Goal: Information Seeking & Learning: Learn about a topic

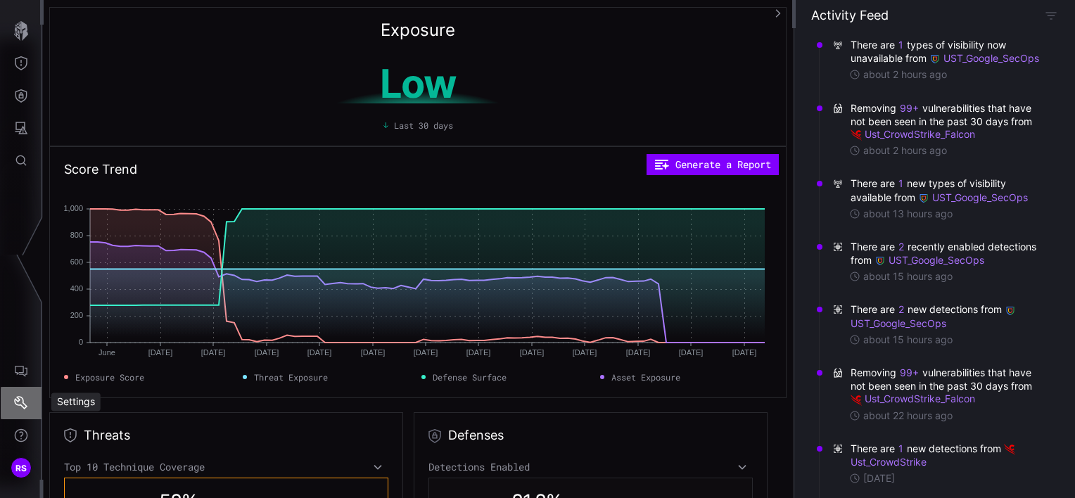
click at [17, 402] on icon "Settings" at bounding box center [21, 403] width 14 height 14
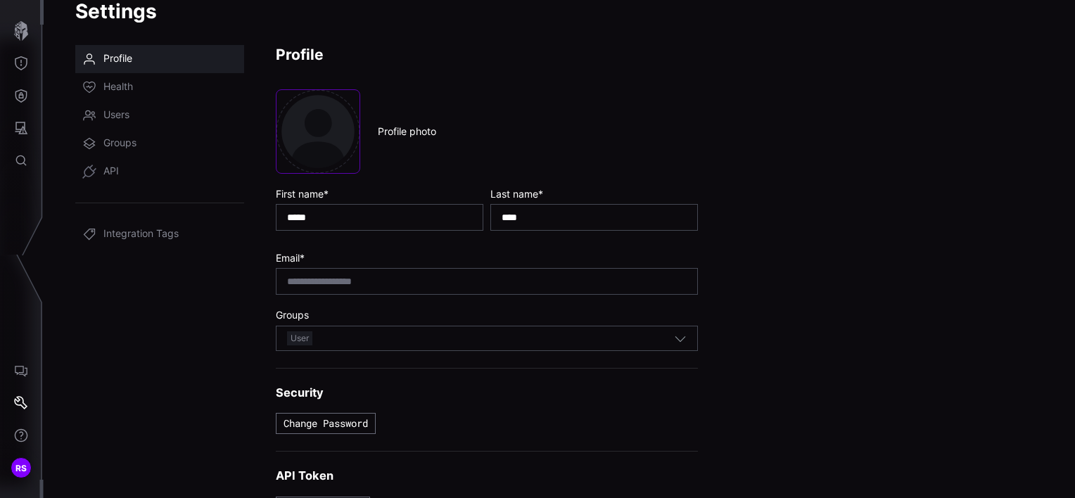
scroll to position [51, 0]
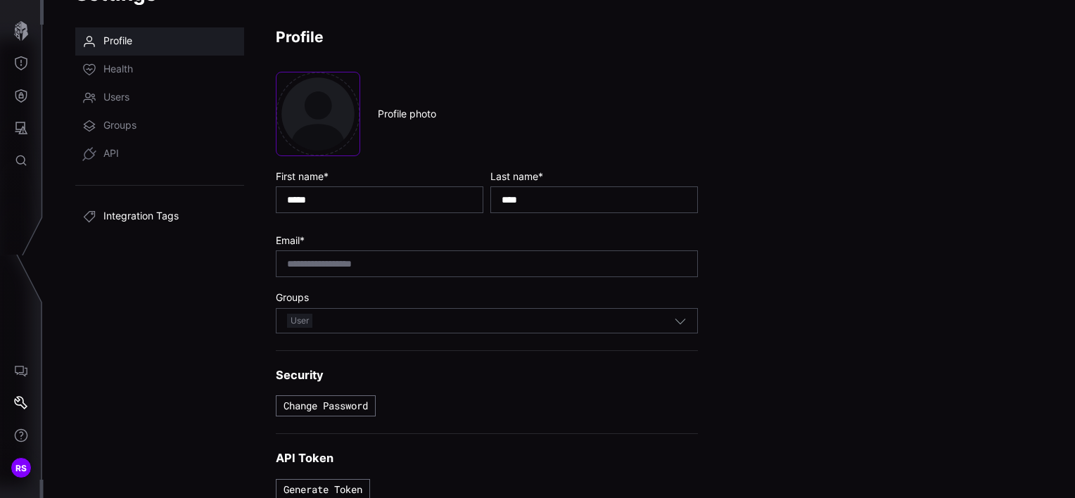
click at [121, 215] on span "Integration Tags" at bounding box center [140, 217] width 75 height 14
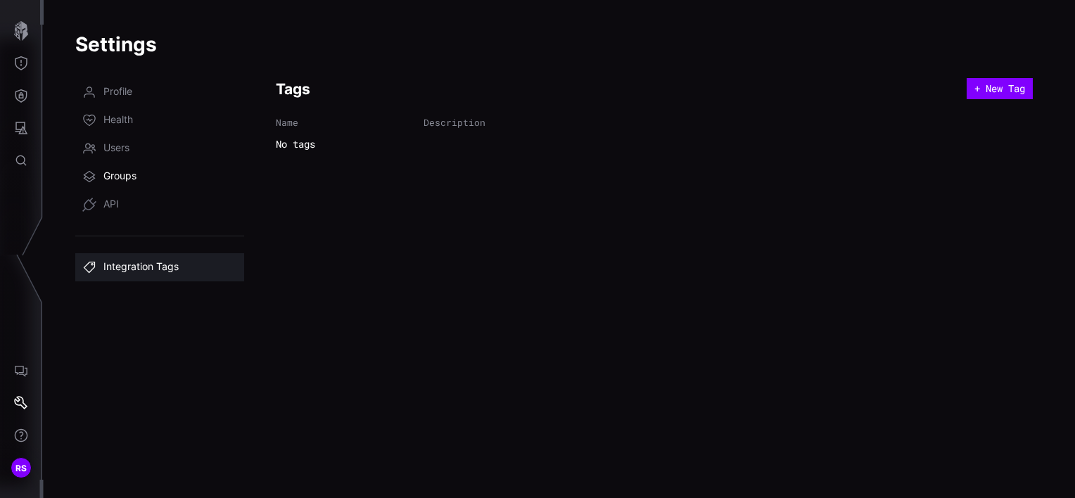
click at [115, 175] on span "Groups" at bounding box center [119, 176] width 33 height 14
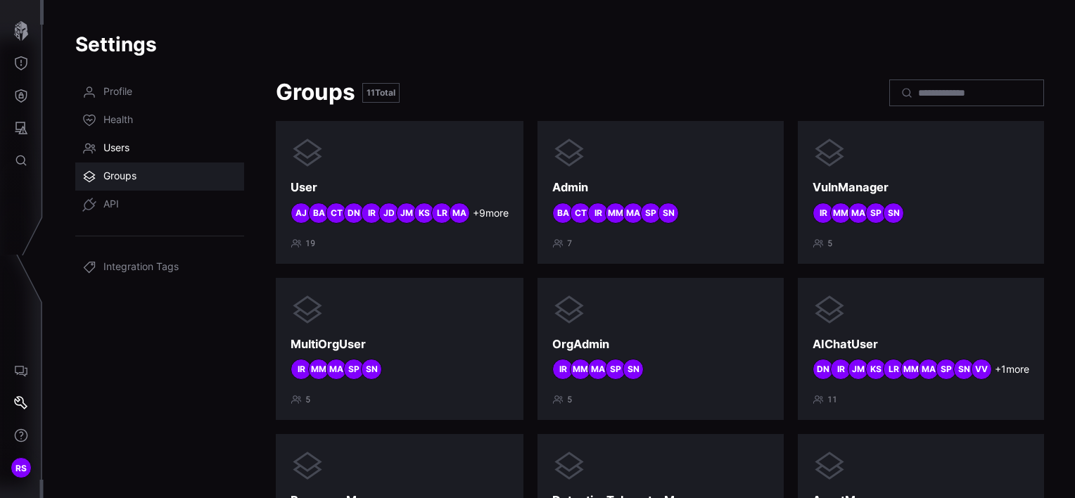
click at [108, 148] on span "Users" at bounding box center [116, 148] width 26 height 14
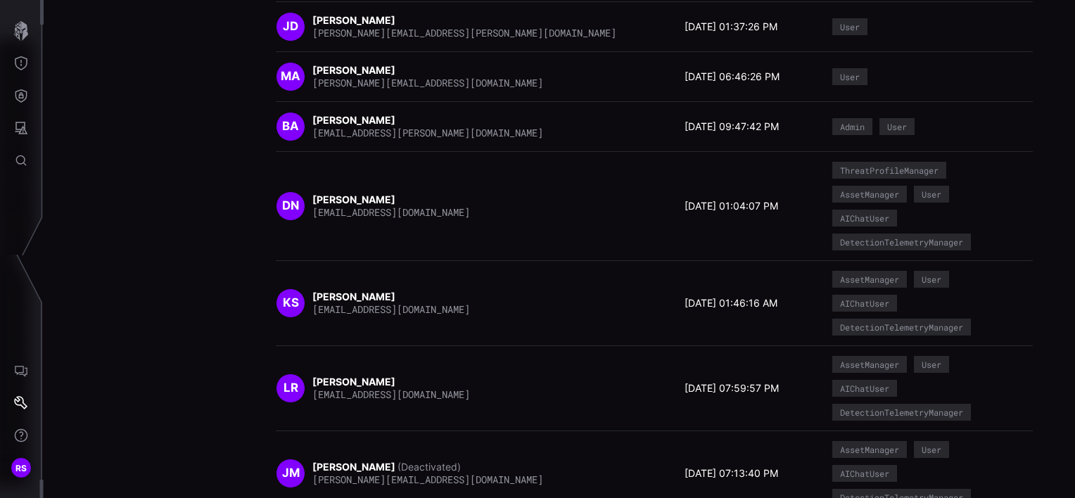
scroll to position [460, 0]
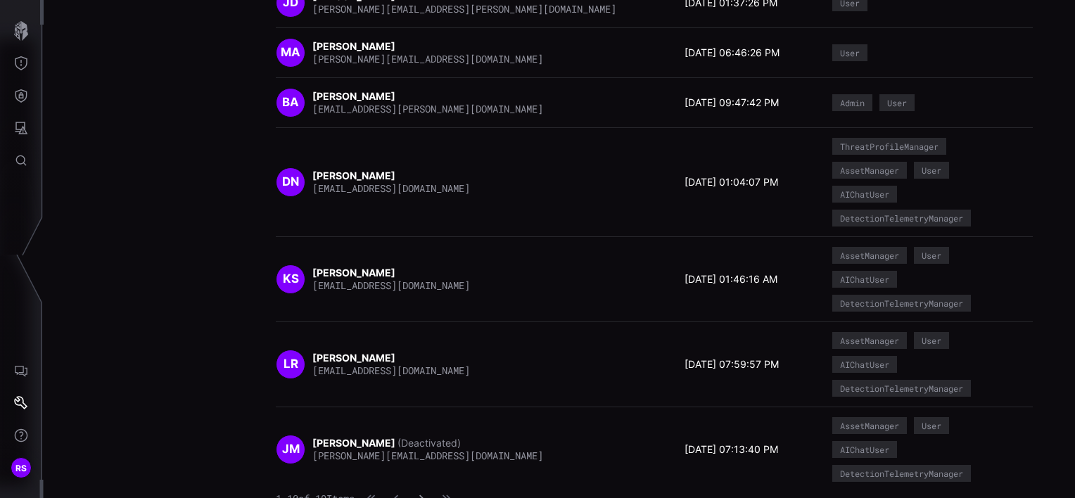
click at [430, 495] on button "button" at bounding box center [421, 499] width 18 height 14
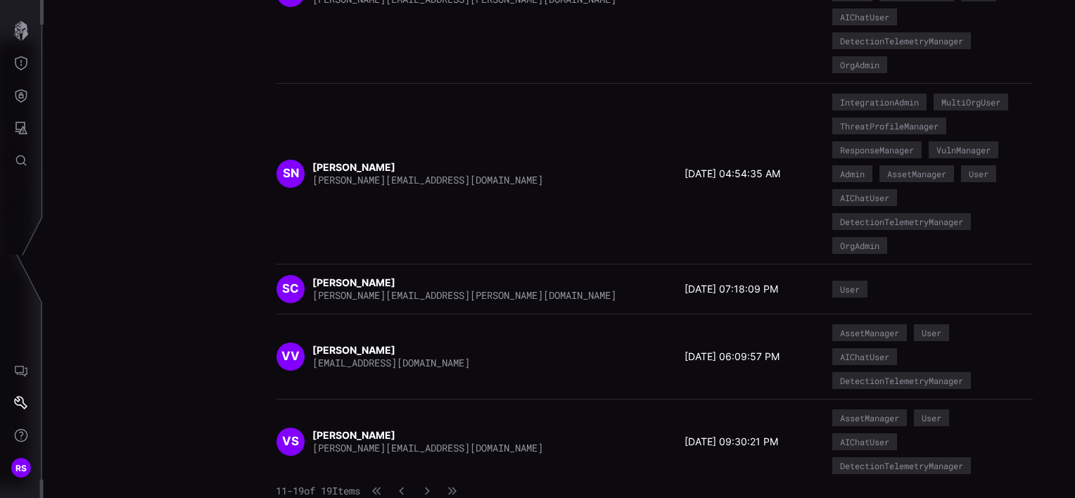
scroll to position [788, 0]
click at [17, 369] on icon "AI Chat" at bounding box center [21, 371] width 14 height 14
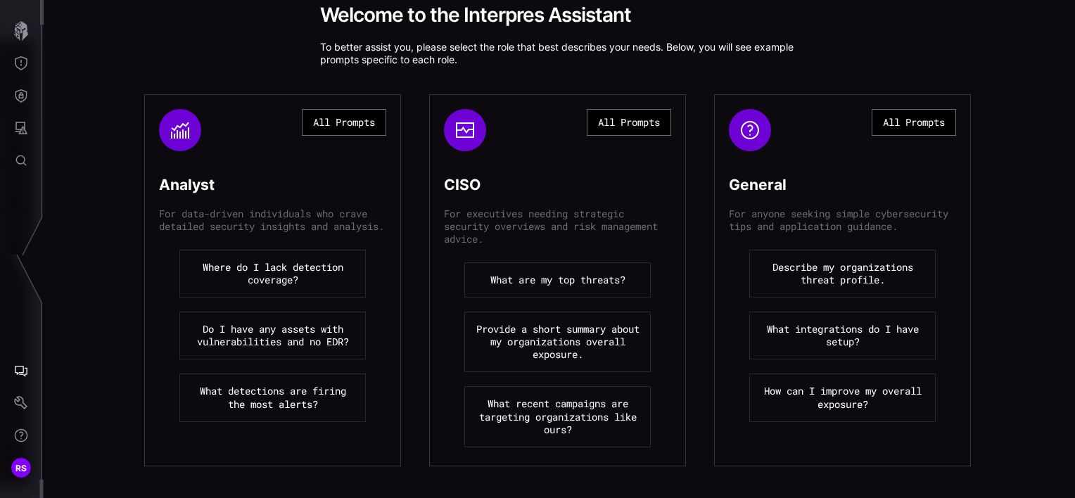
scroll to position [141, 0]
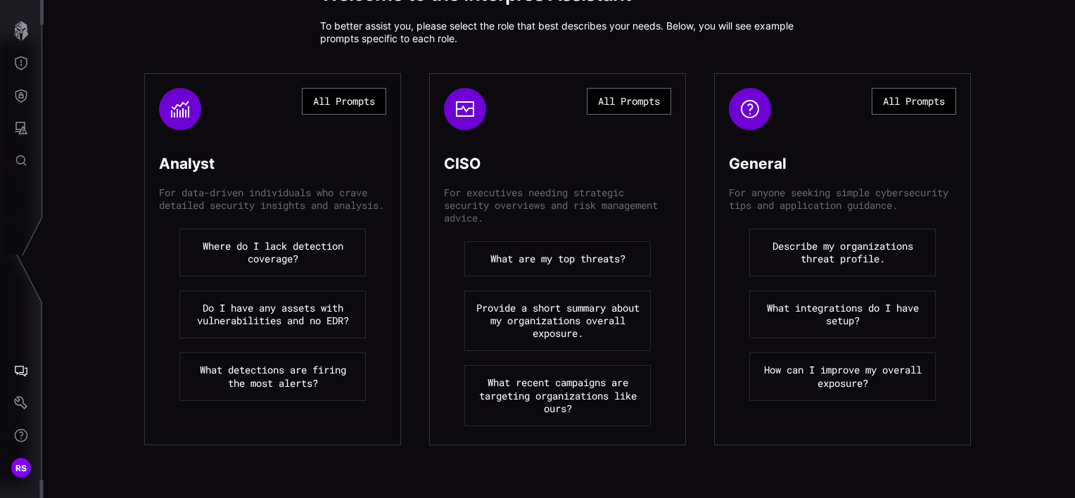
click at [279, 328] on button "Do I have any assets with vulnerabilities and no EDR?" at bounding box center [272, 314] width 186 height 48
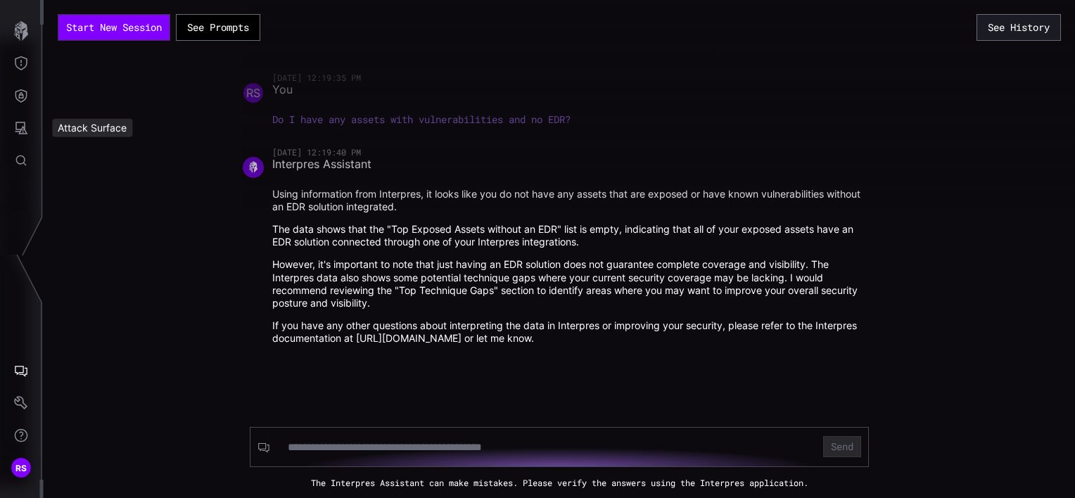
click at [94, 124] on div "Attack Surface" at bounding box center [92, 128] width 80 height 18
click at [25, 126] on icon "Attack Surface" at bounding box center [21, 128] width 14 height 14
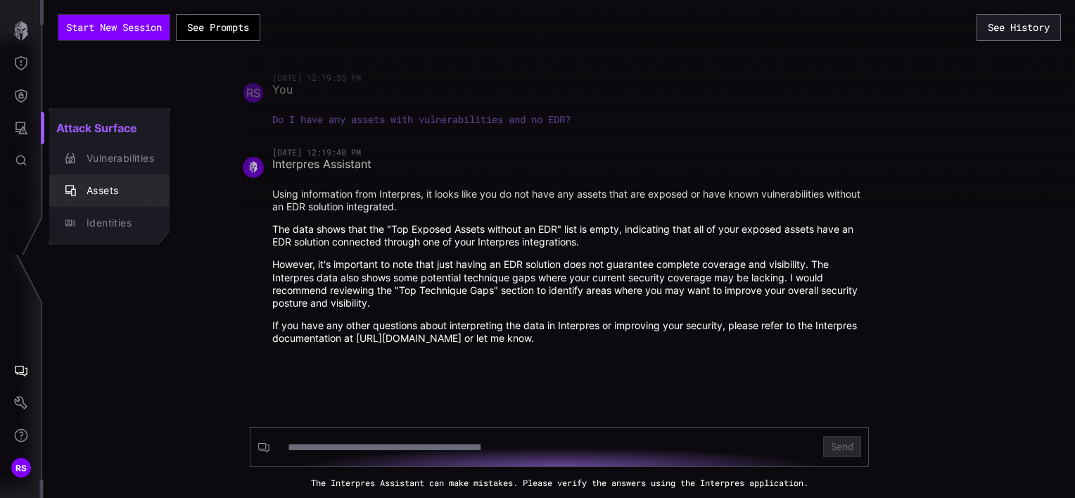
click at [100, 188] on div "Assets" at bounding box center [116, 191] width 75 height 18
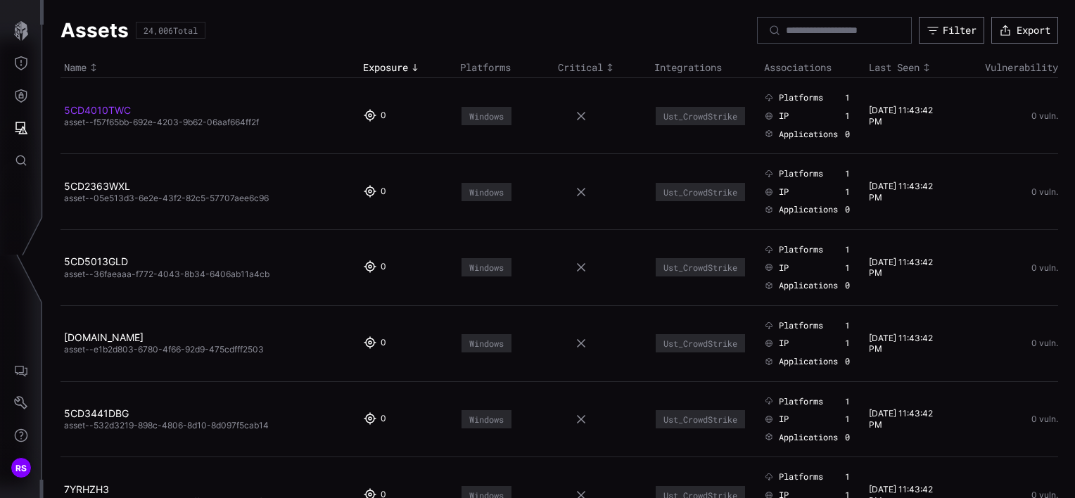
click at [110, 109] on link "5CD4010TWC" at bounding box center [97, 110] width 67 height 12
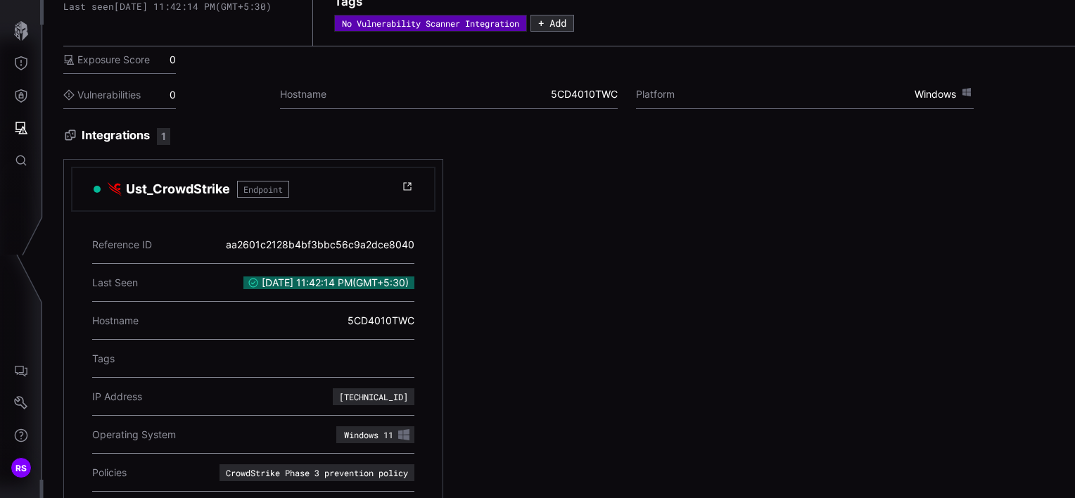
scroll to position [2, 0]
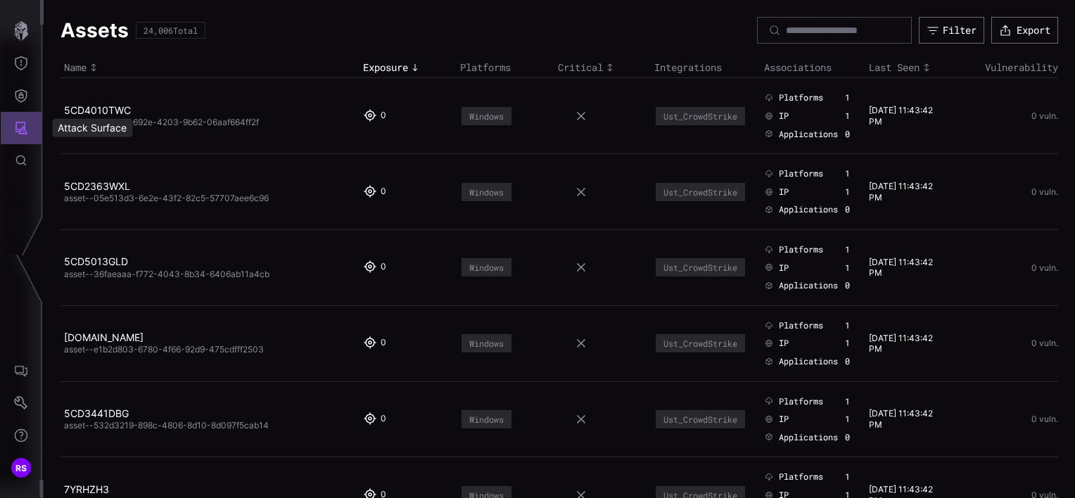
click at [17, 124] on icon "Attack Surface" at bounding box center [21, 128] width 14 height 14
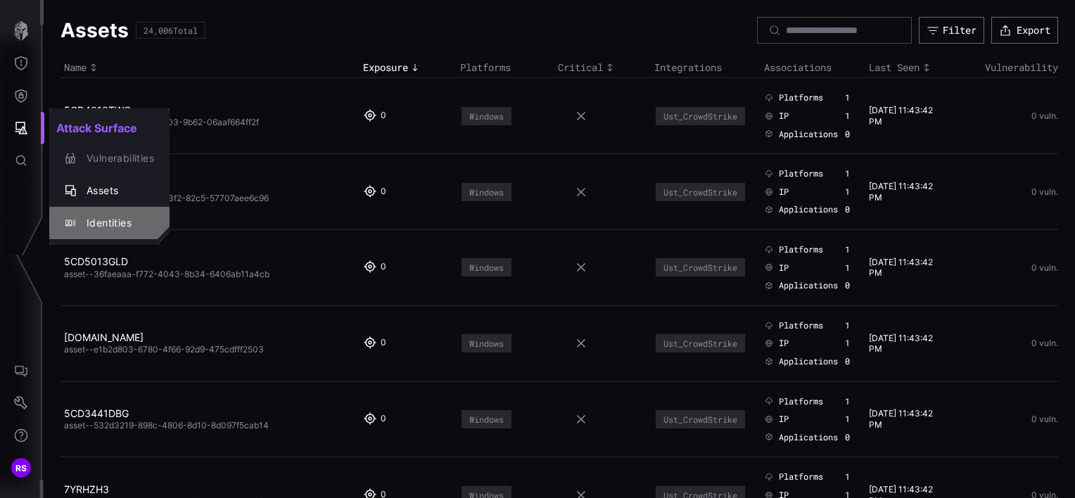
click at [99, 221] on div "Identities" at bounding box center [116, 224] width 75 height 18
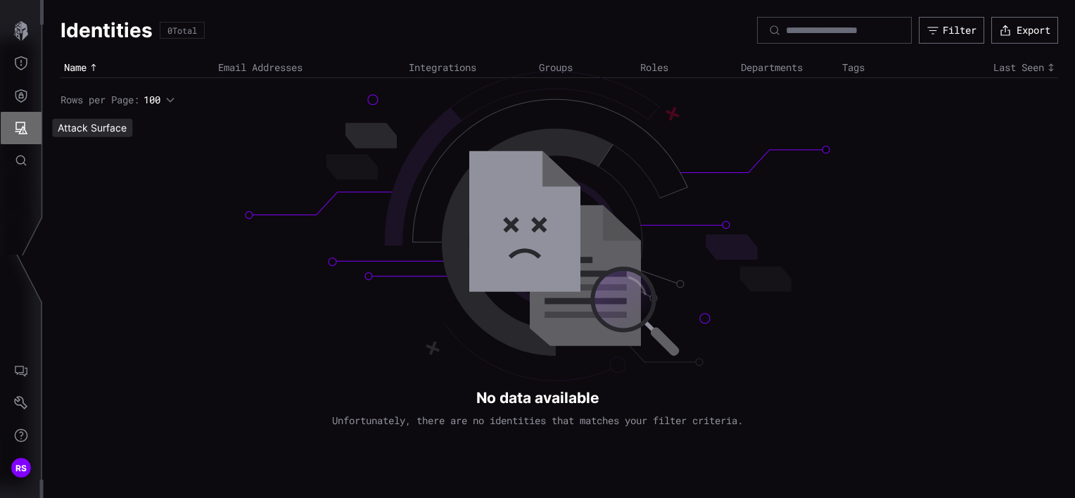
click at [27, 124] on icon "Attack Surface" at bounding box center [21, 128] width 14 height 14
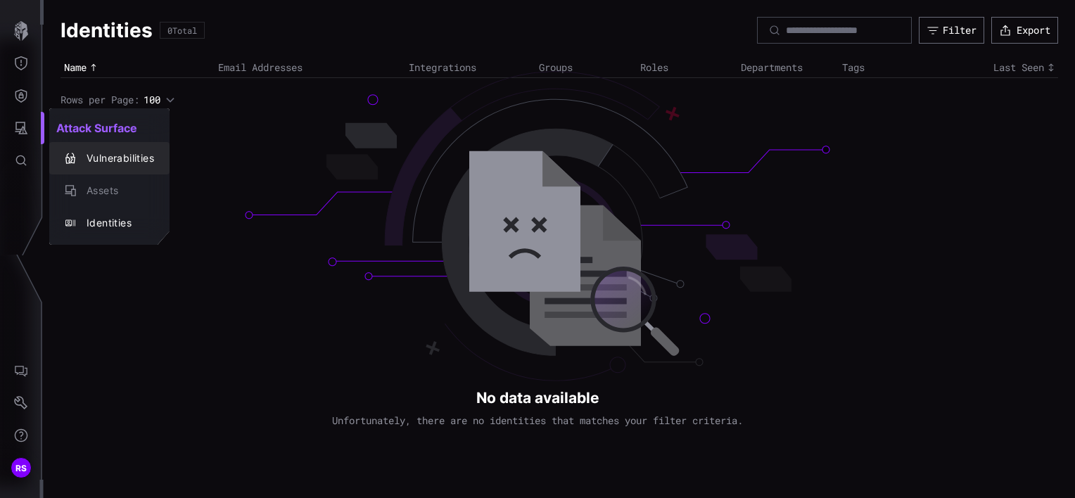
click at [89, 155] on div "Vulnerabilities" at bounding box center [116, 159] width 75 height 18
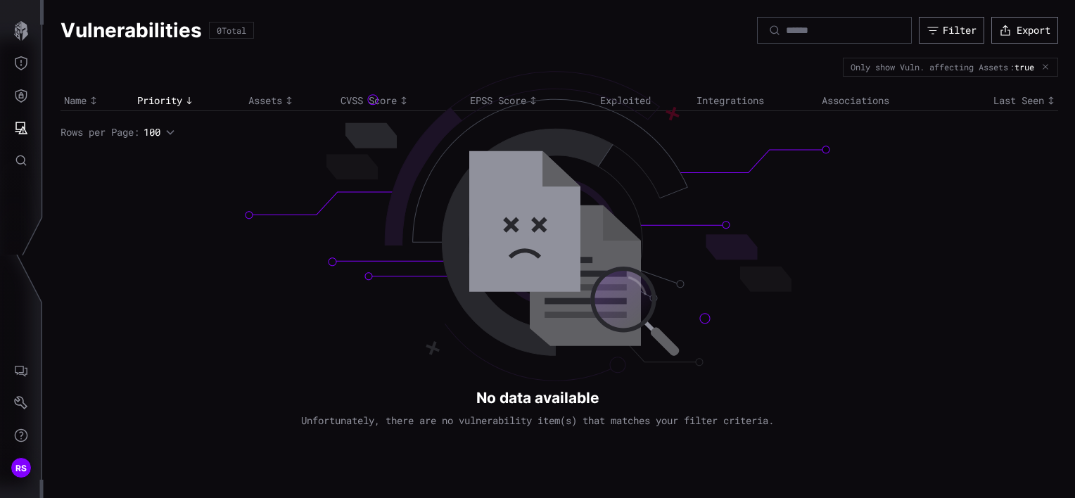
click at [916, 65] on div "Only show Vuln. affecting Assets" at bounding box center [929, 67] width 158 height 8
click at [23, 96] on icon "Defense Surface" at bounding box center [21, 96] width 14 height 14
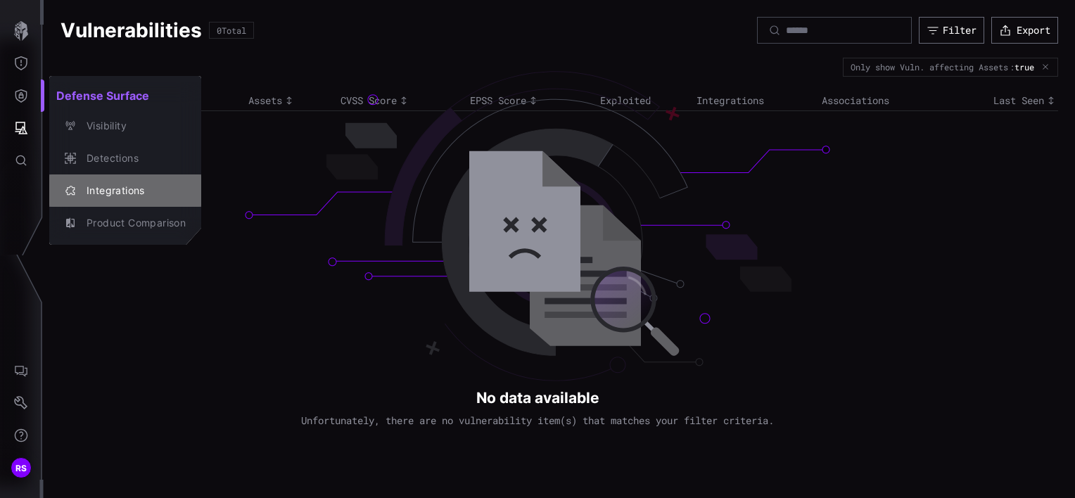
click at [113, 186] on div "Integrations" at bounding box center [132, 191] width 106 height 18
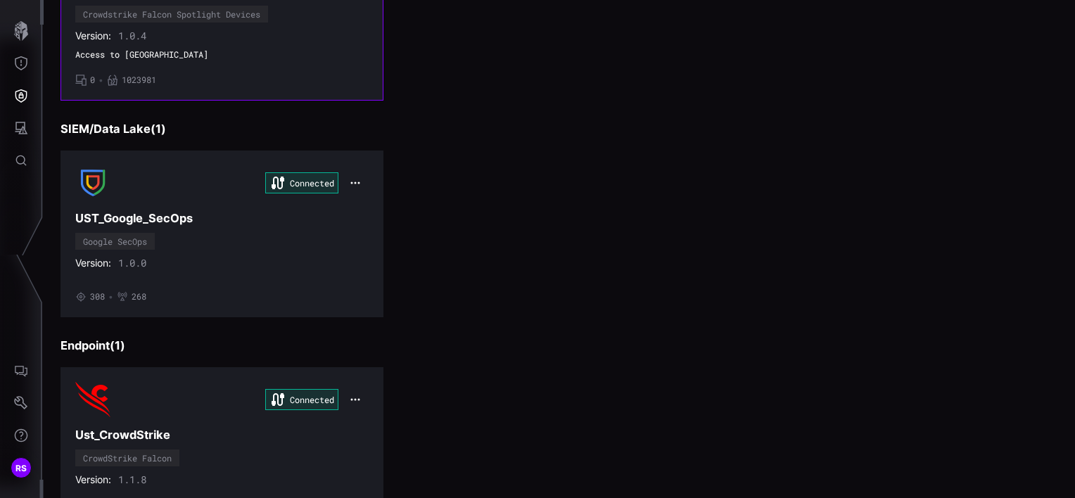
scroll to position [338, 0]
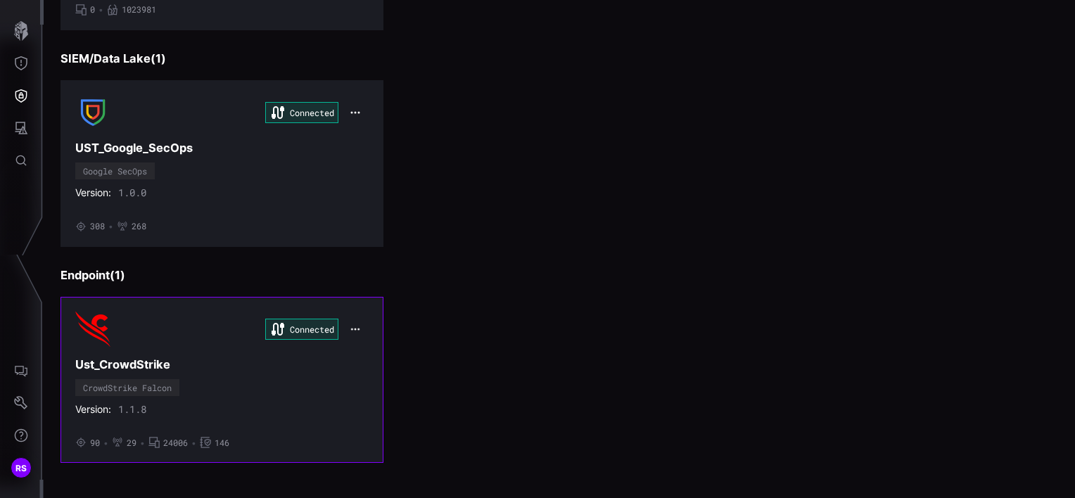
click at [346, 326] on button "button" at bounding box center [355, 329] width 25 height 18
click at [358, 351] on div "Edit" at bounding box center [380, 357] width 48 height 12
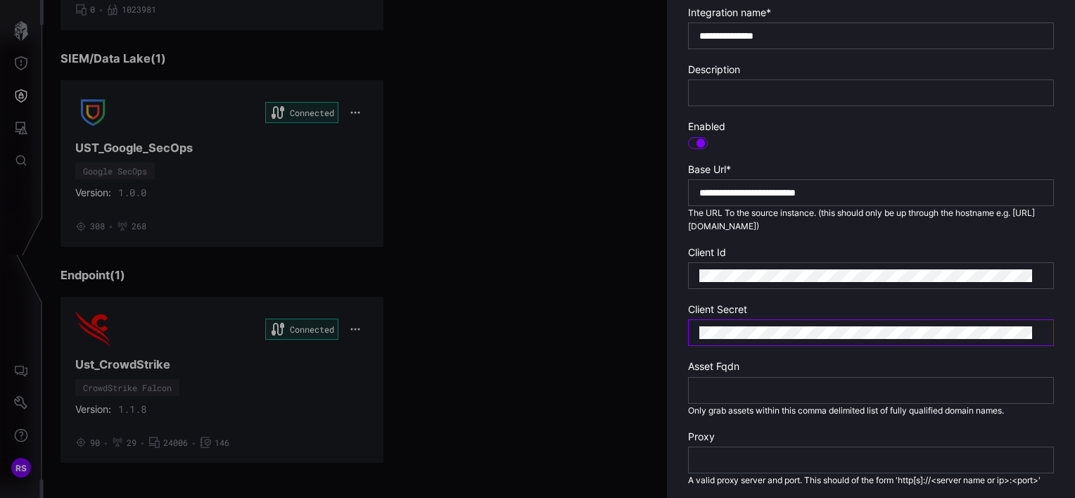
scroll to position [296, 0]
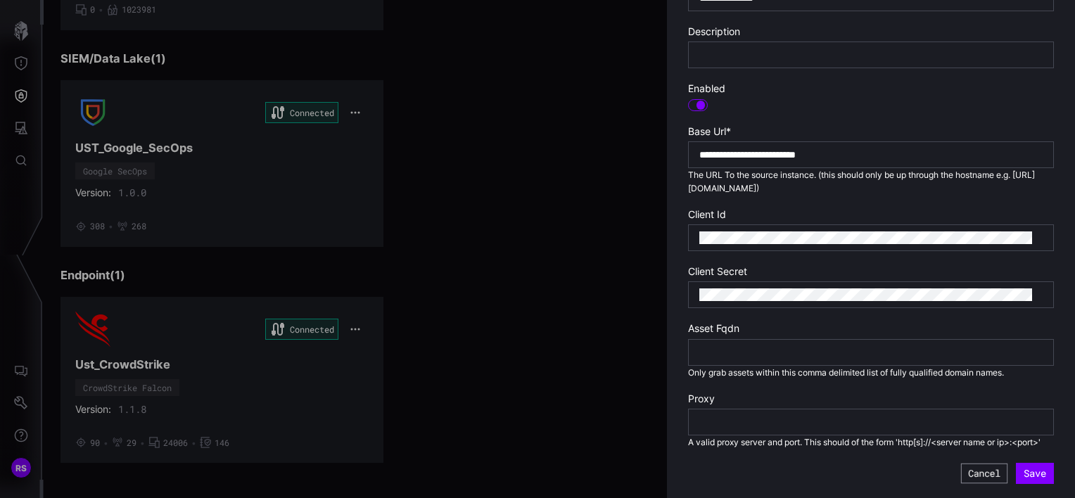
click at [971, 476] on button "Cancel" at bounding box center [984, 473] width 46 height 20
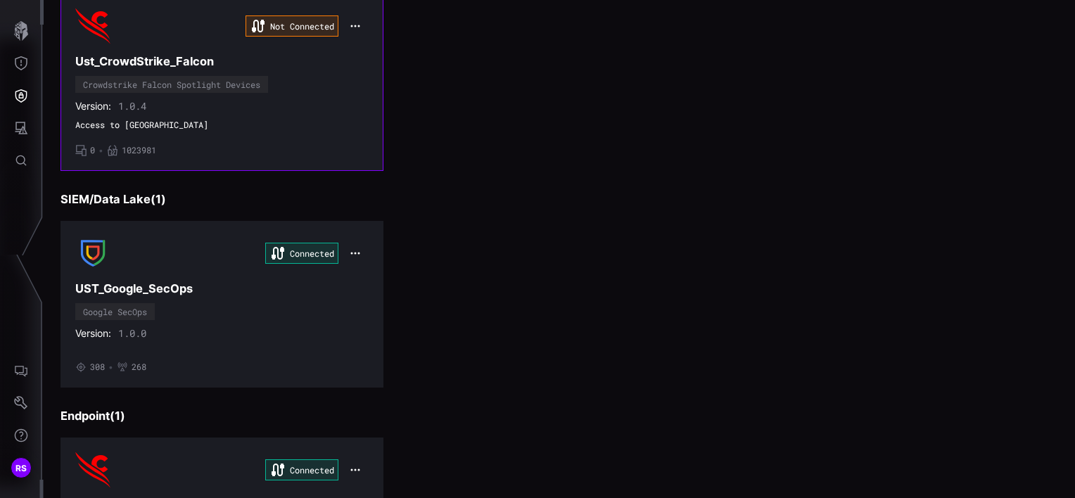
scroll to position [127, 0]
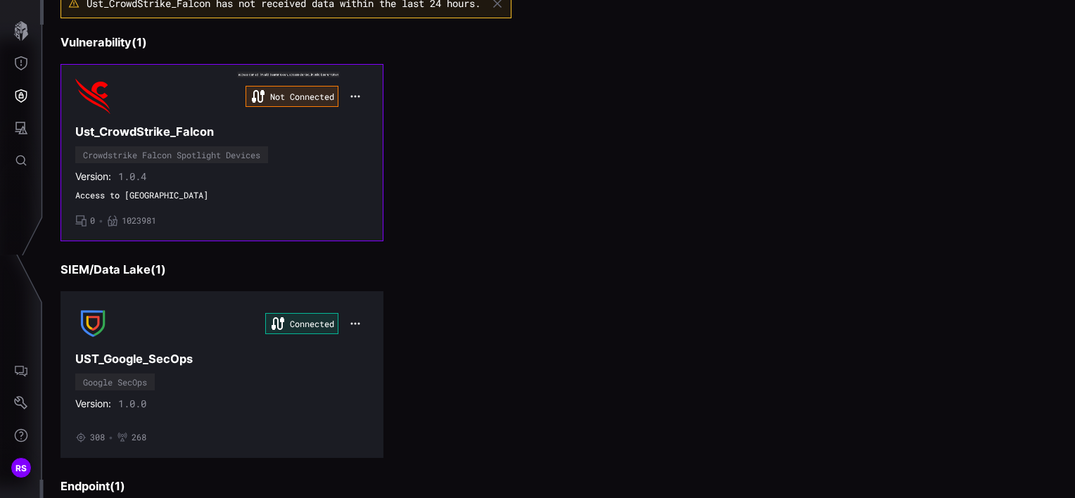
click at [344, 97] on button "button" at bounding box center [355, 97] width 27 height 20
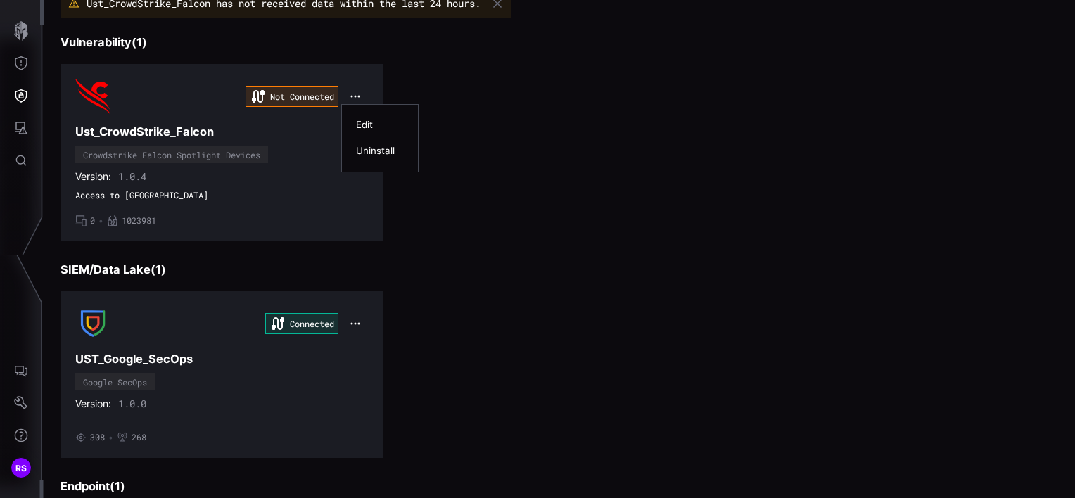
click at [360, 122] on div "Edit" at bounding box center [380, 125] width 48 height 12
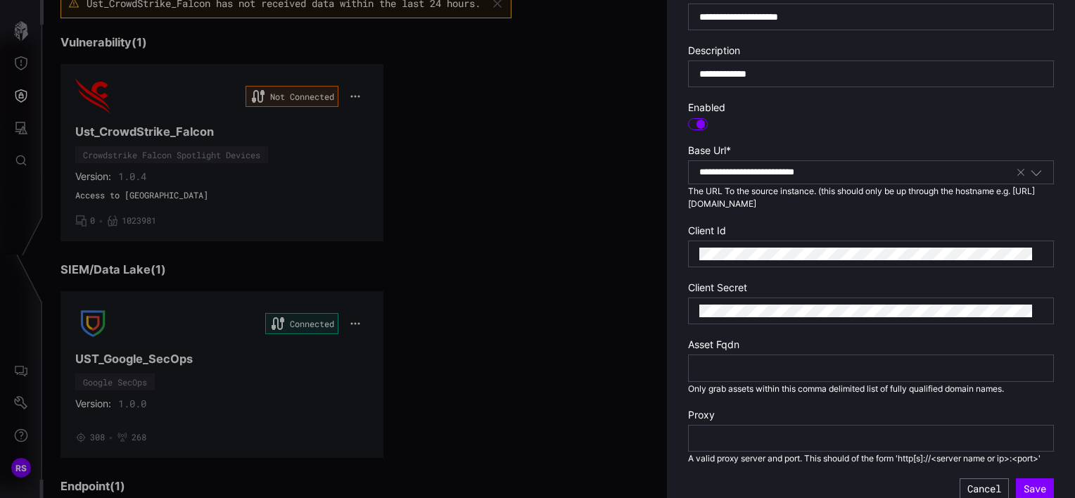
scroll to position [281, 0]
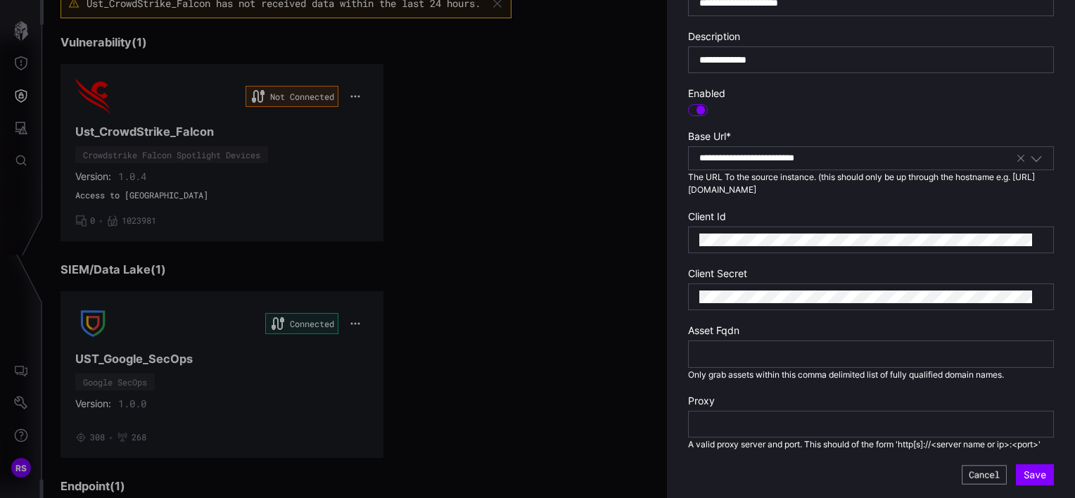
click at [963, 484] on button "Cancel" at bounding box center [983, 475] width 45 height 19
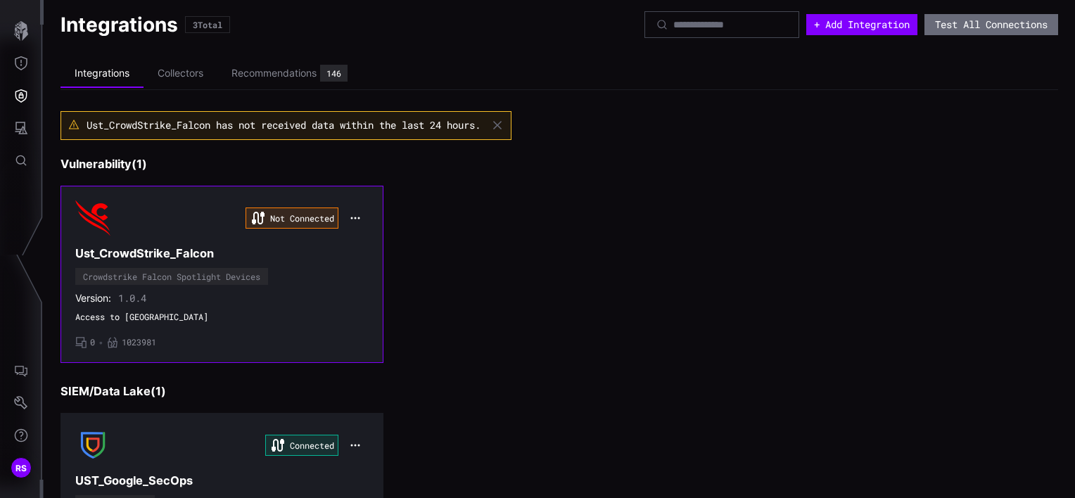
scroll to position [0, 0]
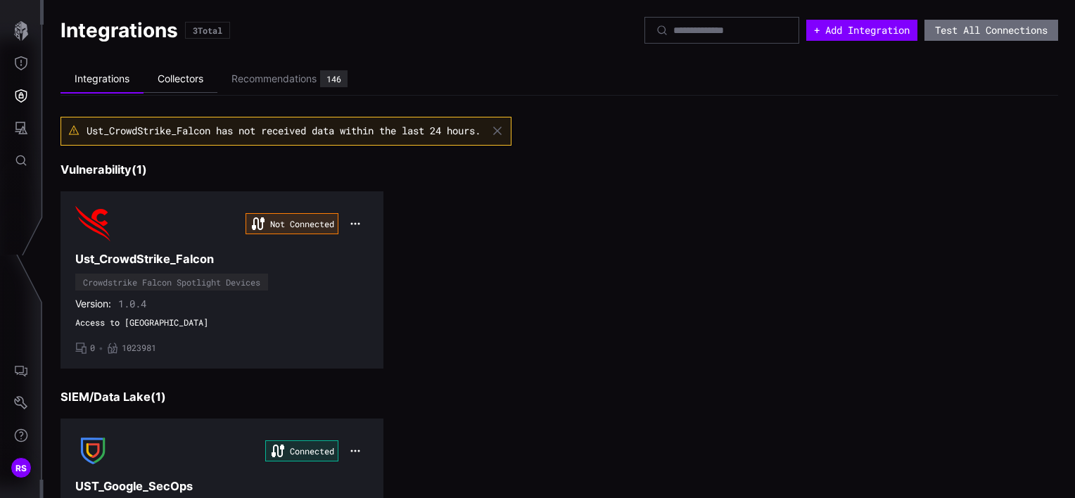
click at [169, 79] on li "Collectors" at bounding box center [180, 78] width 74 height 27
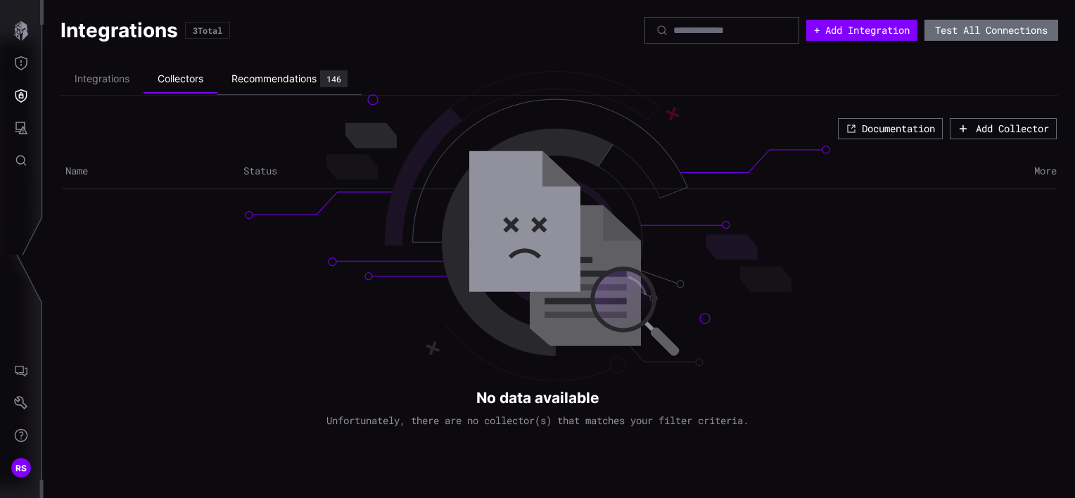
click at [281, 75] on div "Recommendations" at bounding box center [273, 78] width 85 height 13
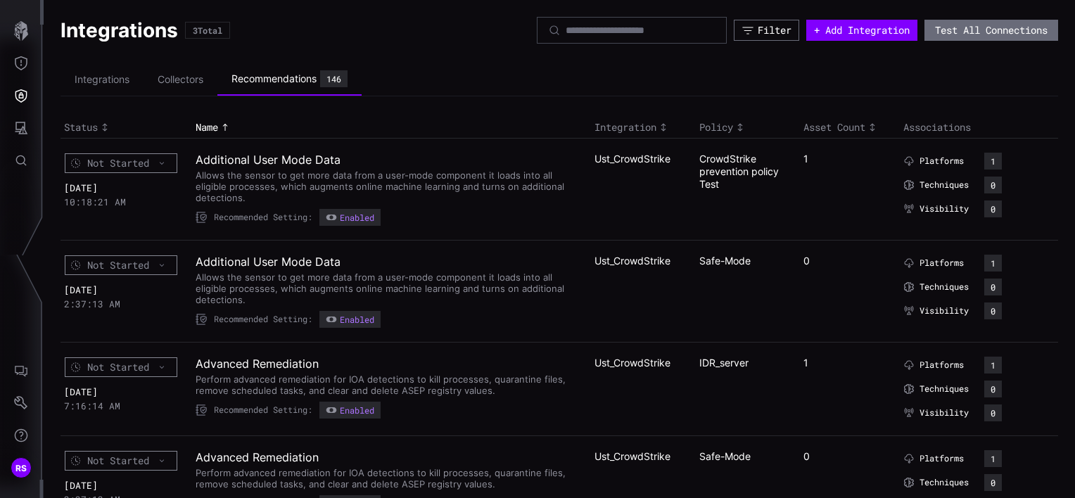
click at [803, 155] on div "1" at bounding box center [844, 159] width 82 height 13
click at [294, 158] on h2 "Additional User Mode Data" at bounding box center [386, 160] width 381 height 14
click at [22, 60] on icon "Threat Exposure" at bounding box center [21, 63] width 14 height 14
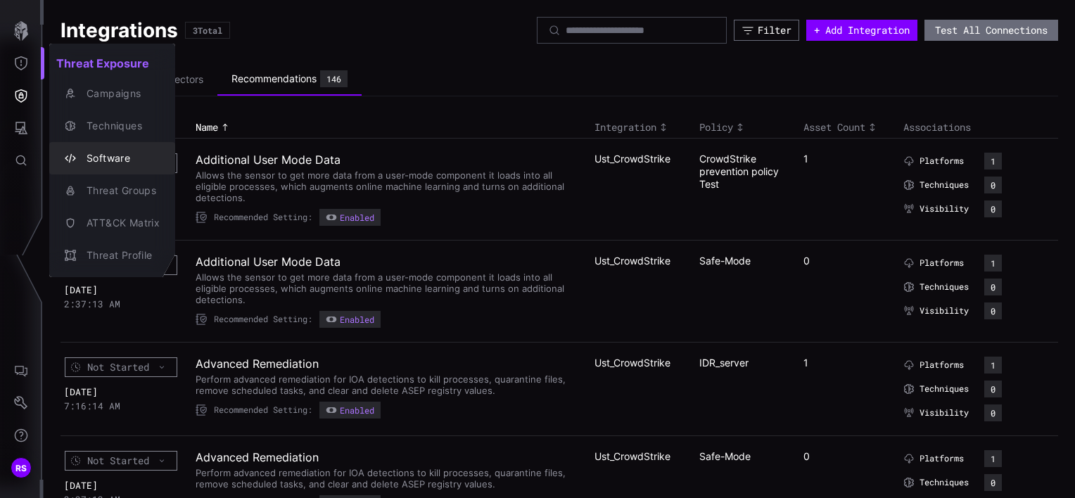
click at [107, 158] on div "Software" at bounding box center [119, 159] width 80 height 18
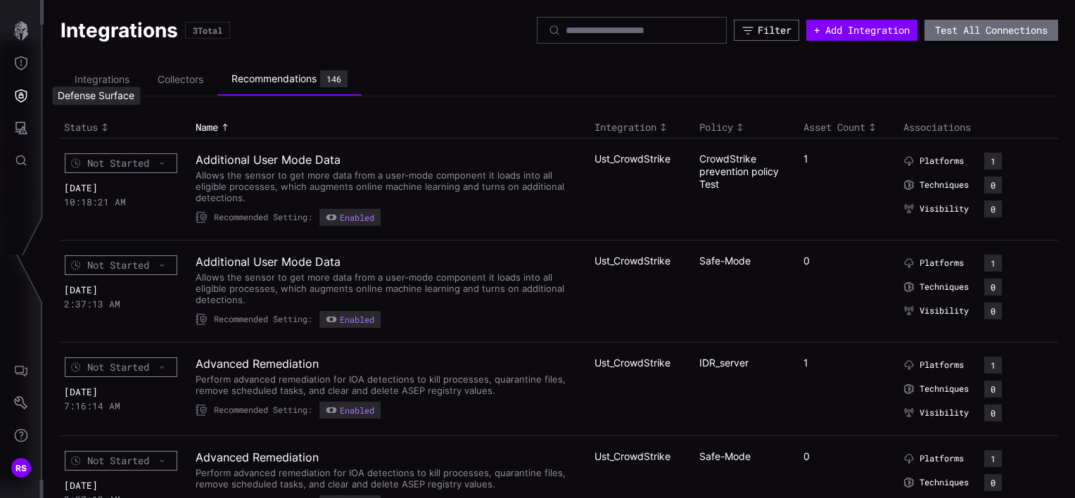
click at [94, 96] on div "Defense Surface" at bounding box center [96, 96] width 88 height 18
click at [21, 96] on icon "Defense Surface" at bounding box center [21, 96] width 14 height 14
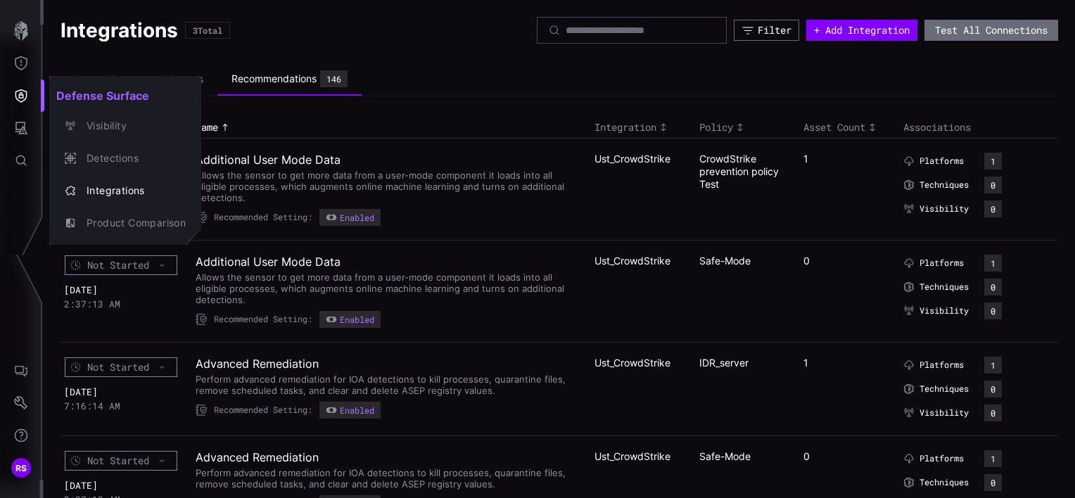
click at [17, 65] on div at bounding box center [537, 249] width 1075 height 498
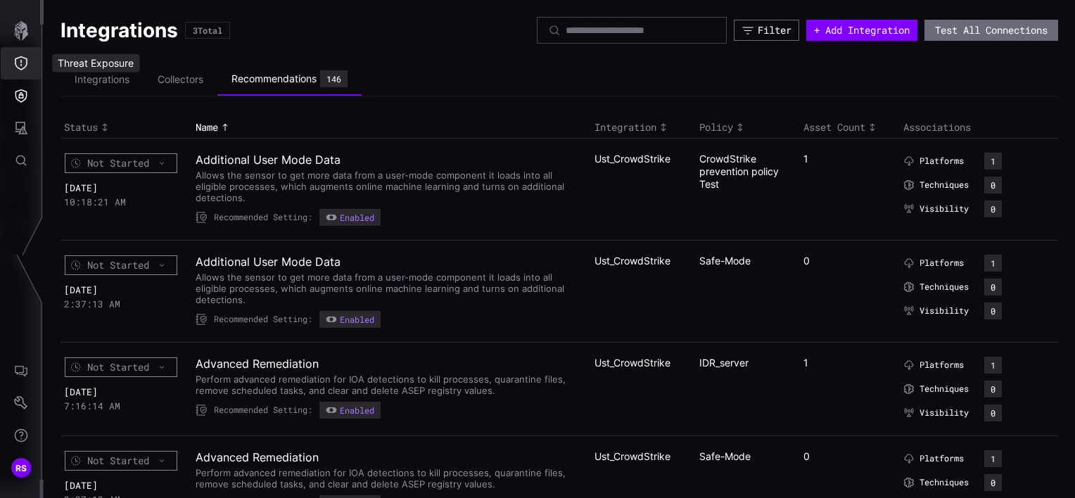
click at [20, 59] on icon "Threat Exposure" at bounding box center [21, 63] width 14 height 14
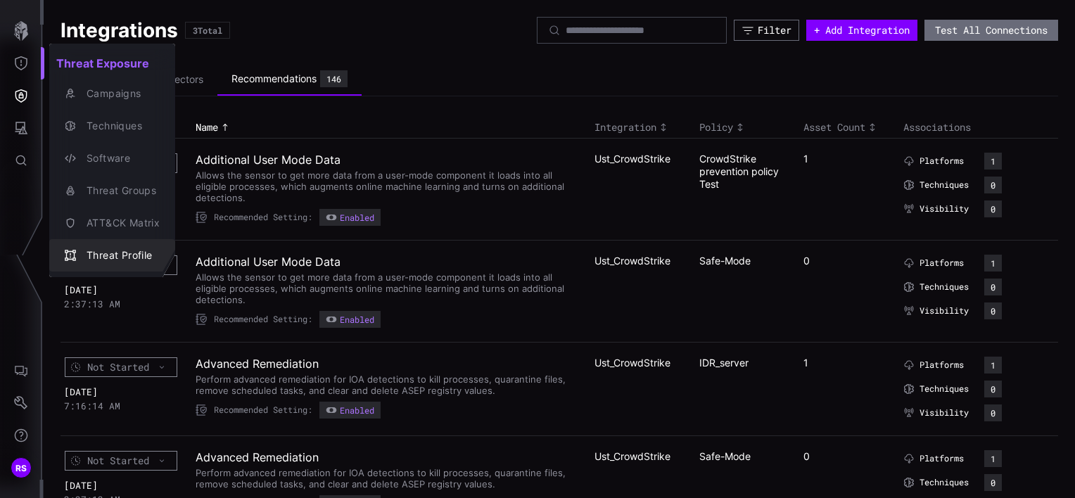
click at [124, 250] on div "Threat Profile" at bounding box center [119, 256] width 80 height 18
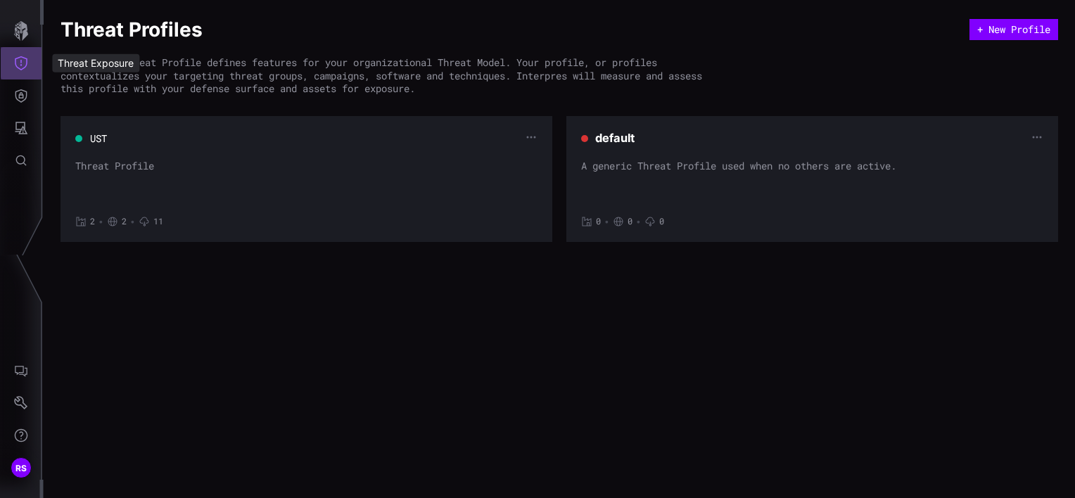
click at [18, 62] on icon "Threat Exposure" at bounding box center [21, 63] width 14 height 14
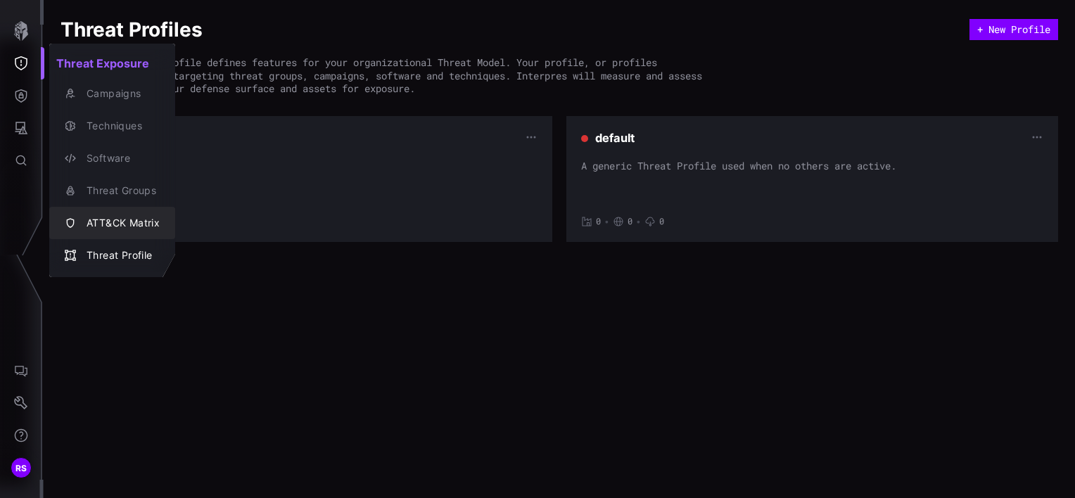
click at [127, 222] on div "ATT&CK Matrix" at bounding box center [119, 224] width 80 height 18
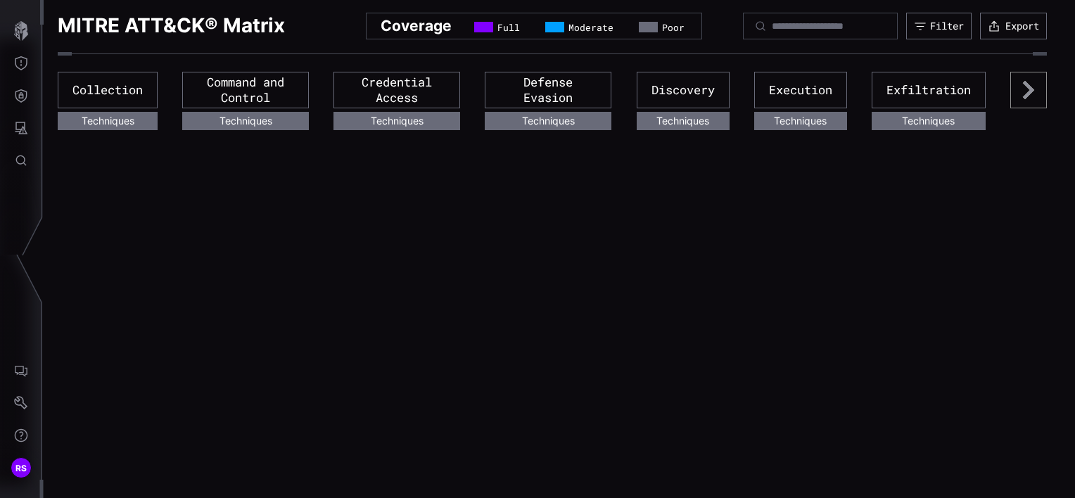
click at [1029, 91] on icon at bounding box center [1028, 90] width 11 height 18
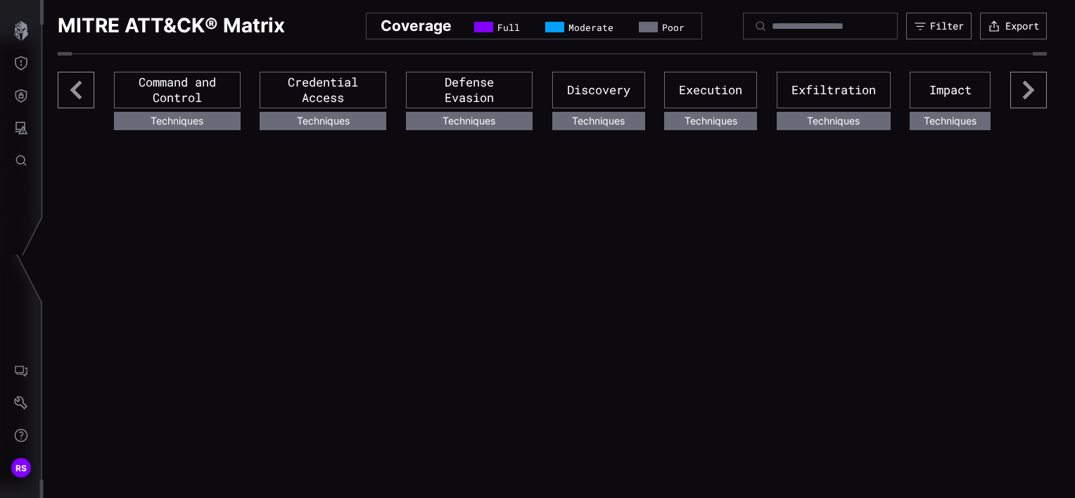
click at [1029, 91] on icon at bounding box center [1028, 90] width 11 height 18
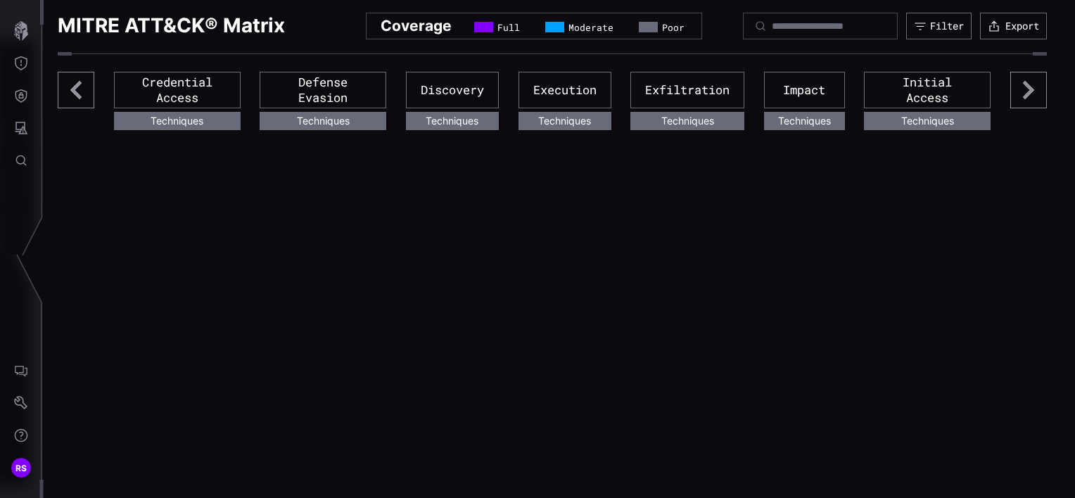
click at [1029, 91] on icon at bounding box center [1028, 90] width 11 height 18
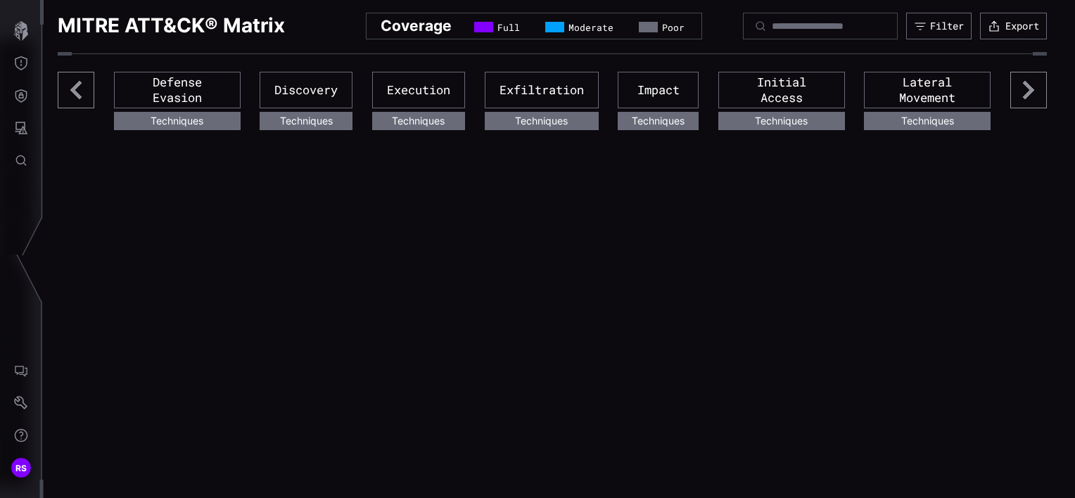
click at [1029, 91] on icon at bounding box center [1028, 90] width 11 height 18
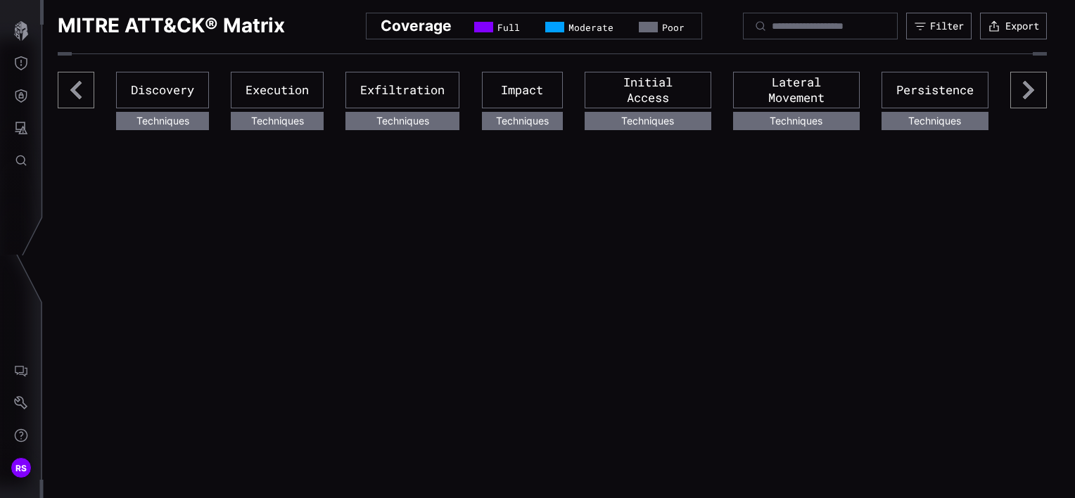
click at [1029, 91] on icon at bounding box center [1028, 90] width 11 height 18
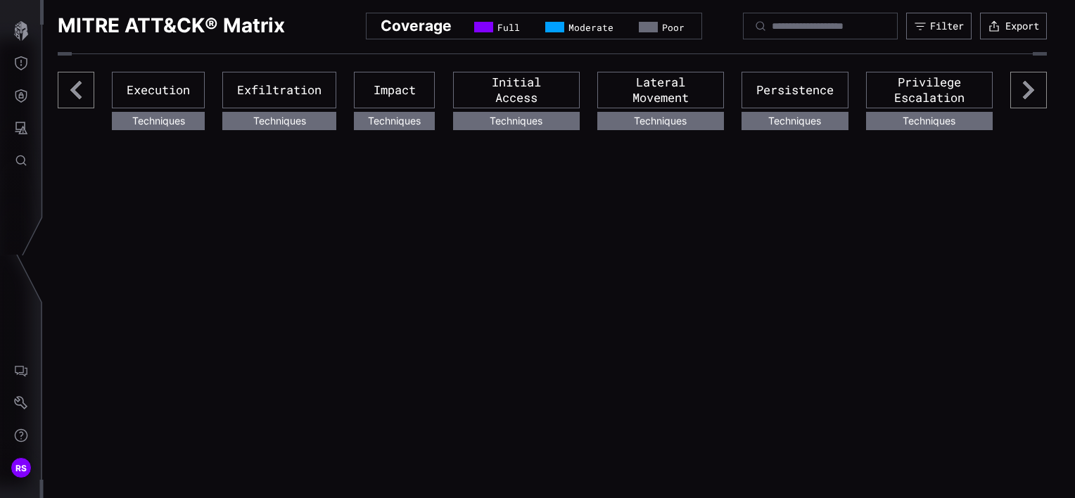
click at [1029, 91] on icon at bounding box center [1028, 90] width 37 height 37
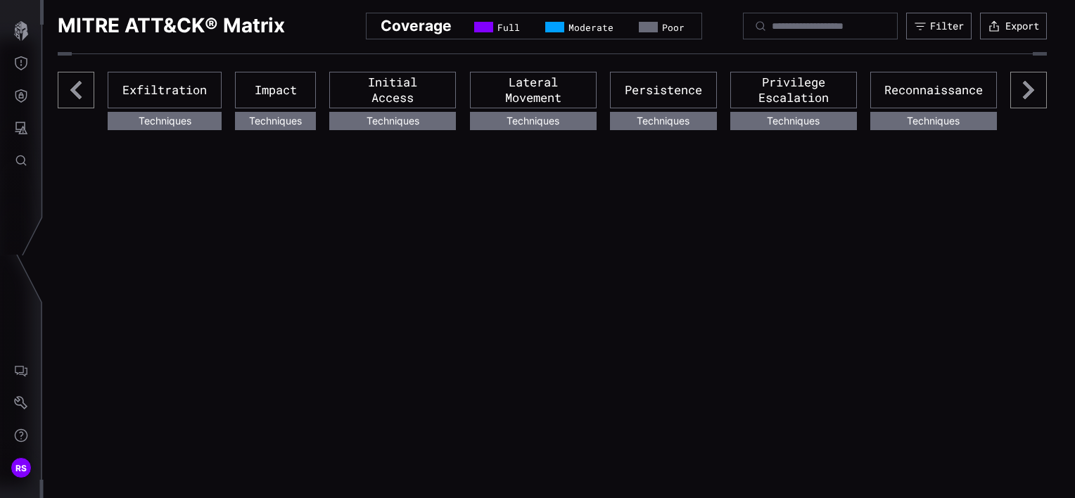
click at [1029, 91] on icon at bounding box center [1028, 90] width 37 height 37
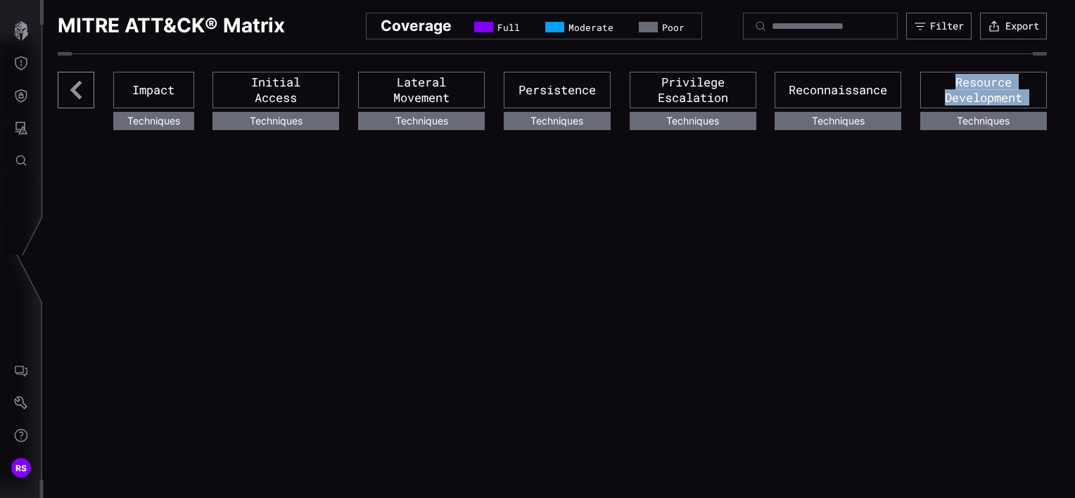
click at [1029, 91] on div "Resource Development" at bounding box center [983, 90] width 127 height 37
click at [969, 203] on div "MITRE ATT&CK® Matrix Coverage Full Moderate Poor Filter Export Impact Technique…" at bounding box center [559, 249] width 1031 height 498
click at [77, 89] on icon at bounding box center [76, 90] width 37 height 37
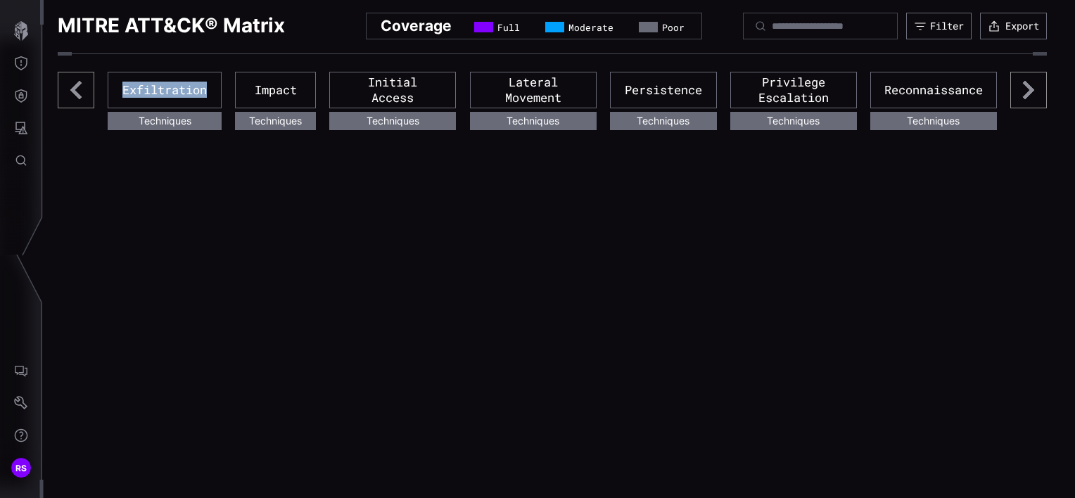
click at [77, 89] on icon at bounding box center [76, 90] width 37 height 37
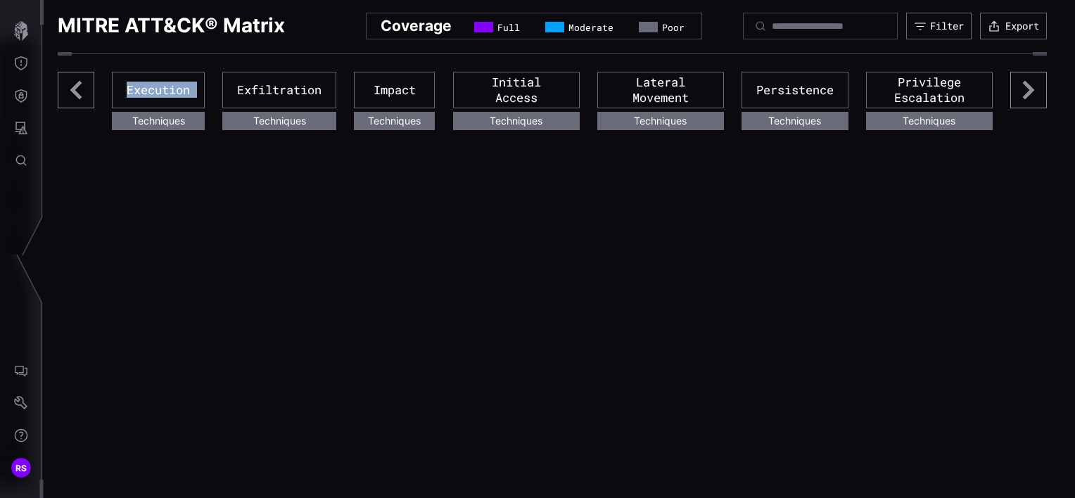
click at [77, 89] on icon at bounding box center [76, 90] width 37 height 37
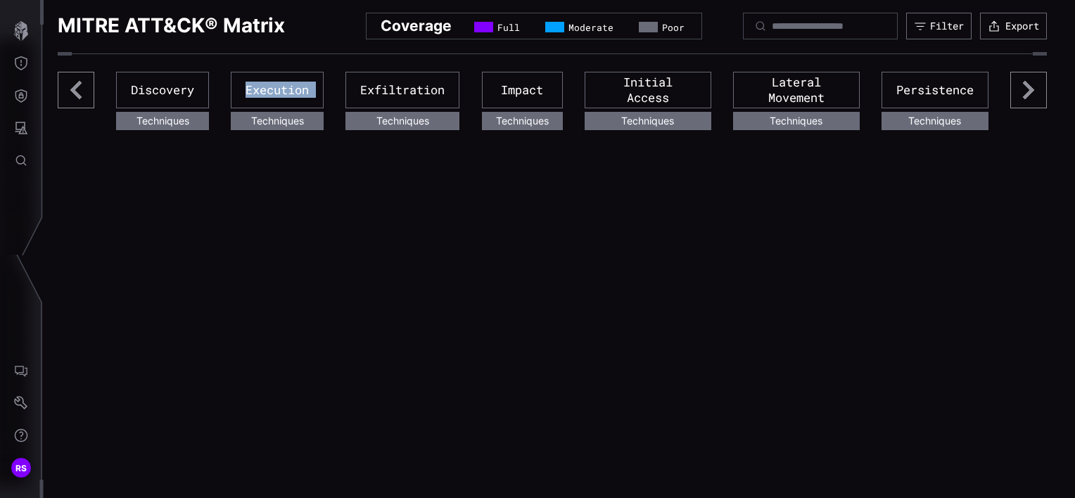
click at [233, 233] on div "MITRE ATT&CK® Matrix Coverage Full Moderate Poor Filter Export Discovery Techni…" at bounding box center [559, 249] width 1031 height 498
click at [76, 96] on icon at bounding box center [76, 90] width 37 height 37
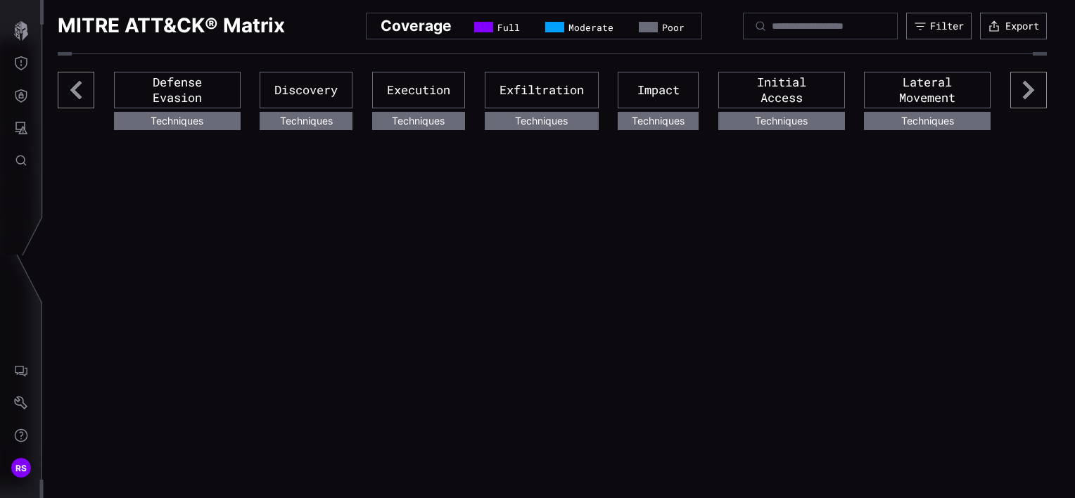
click at [76, 96] on icon at bounding box center [76, 90] width 37 height 37
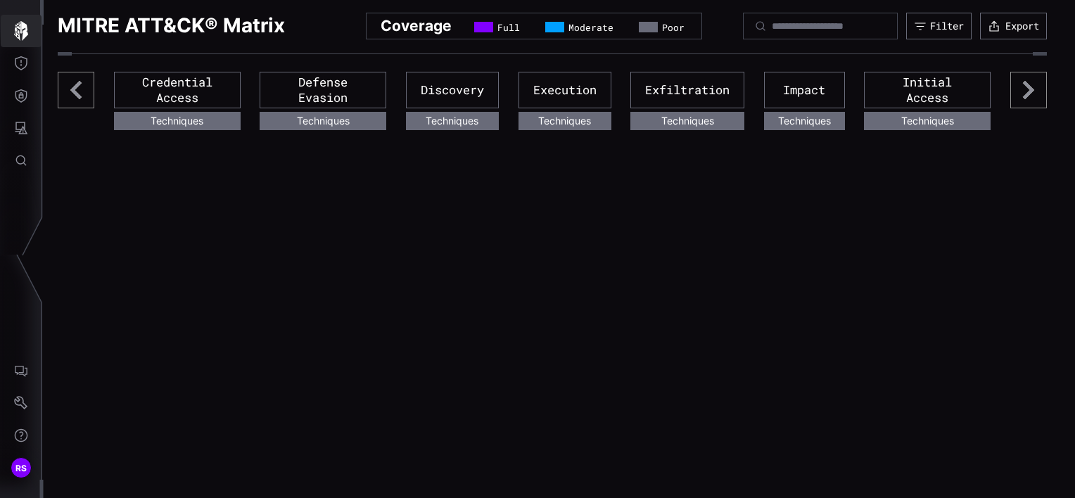
click at [20, 30] on icon "button" at bounding box center [21, 31] width 20 height 20
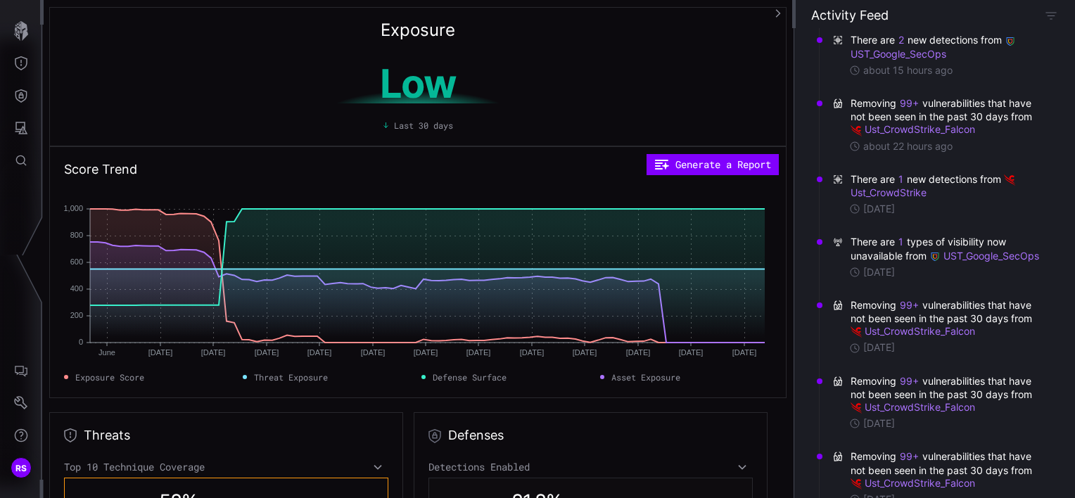
scroll to position [281, 0]
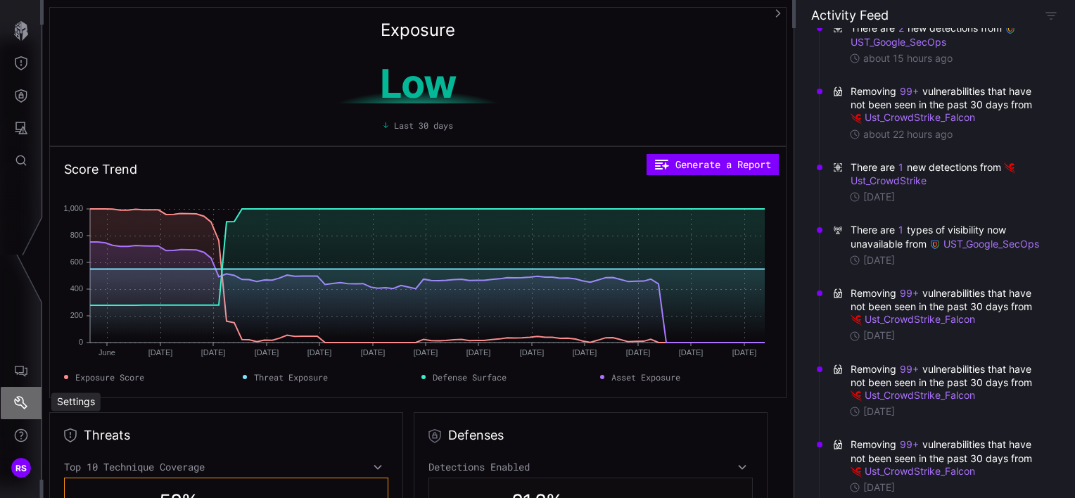
click at [20, 399] on icon "Settings" at bounding box center [21, 403] width 14 height 14
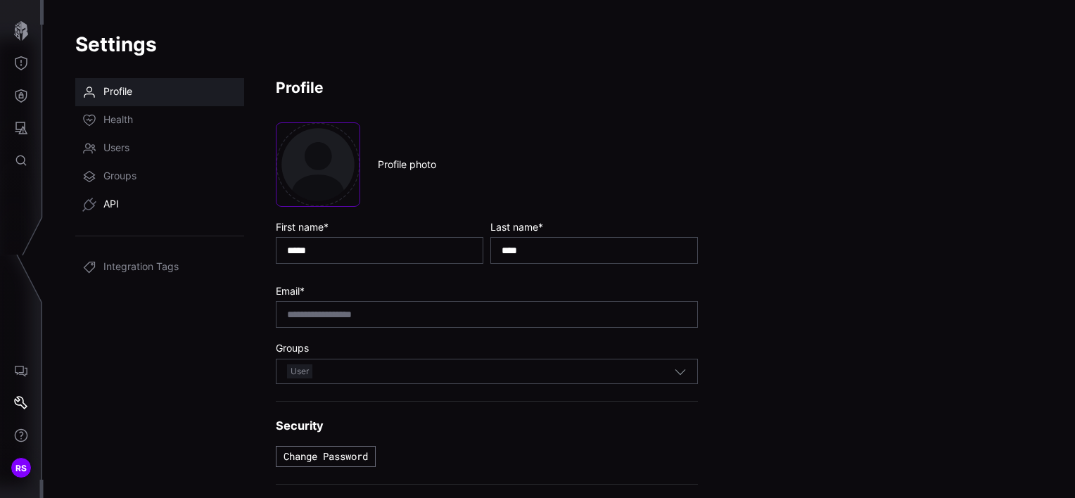
click at [113, 208] on span "API" at bounding box center [110, 205] width 15 height 14
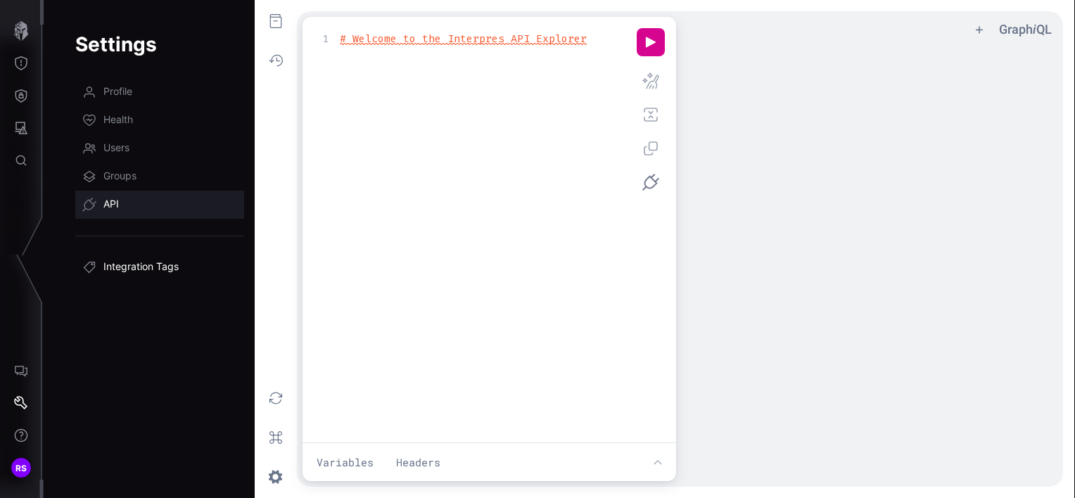
click at [124, 267] on span "Integration Tags" at bounding box center [140, 267] width 75 height 14
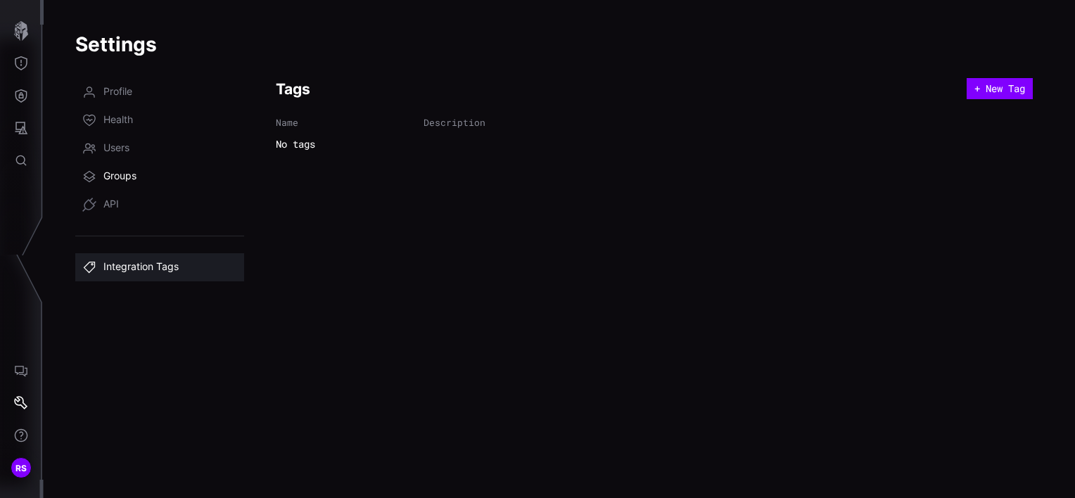
click at [113, 174] on span "Groups" at bounding box center [119, 176] width 33 height 14
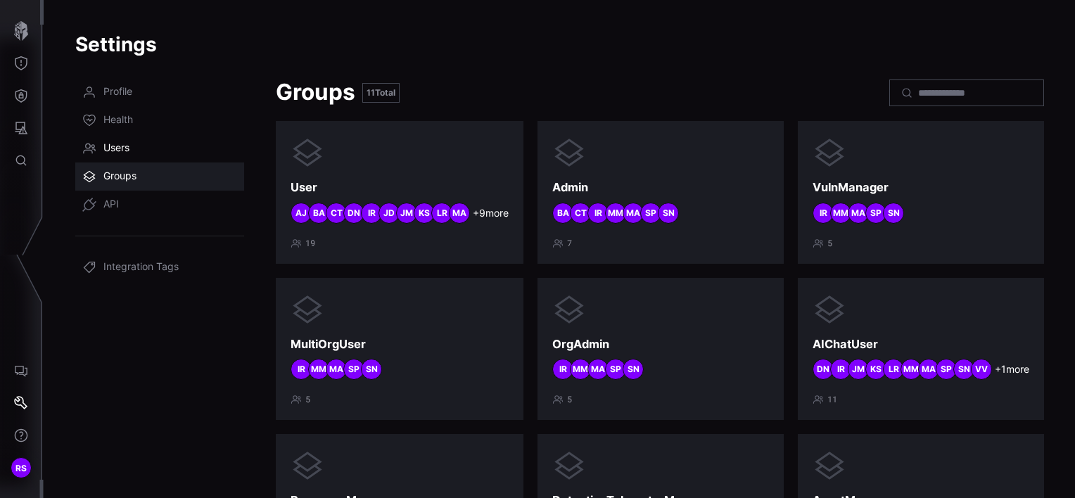
click at [107, 138] on link "Users" at bounding box center [159, 148] width 169 height 28
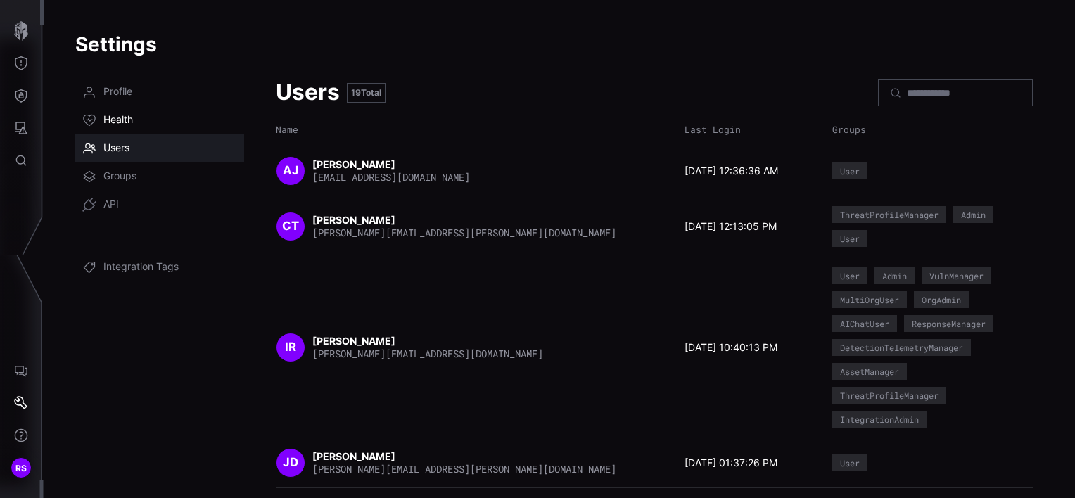
click at [110, 125] on span "Health" at bounding box center [118, 120] width 30 height 14
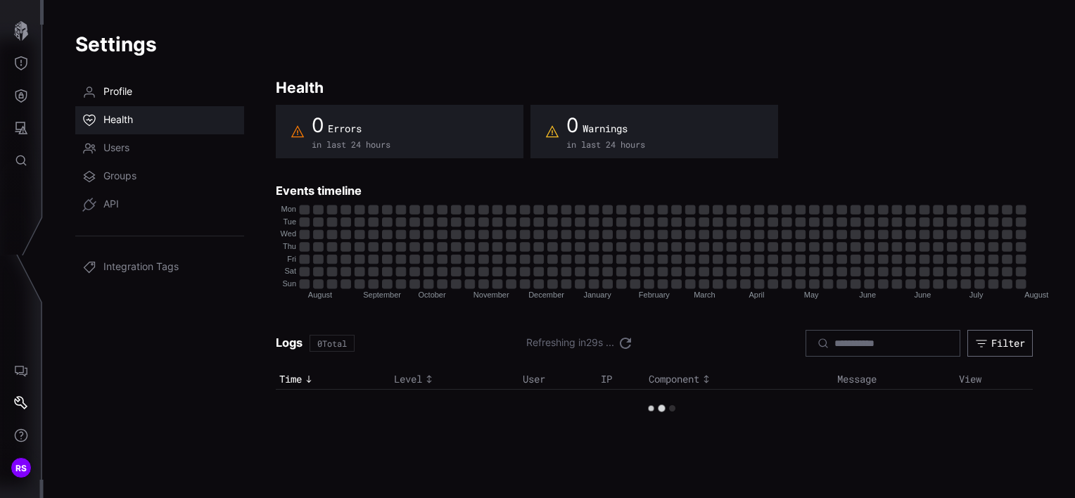
click at [125, 96] on span "Profile" at bounding box center [117, 92] width 29 height 14
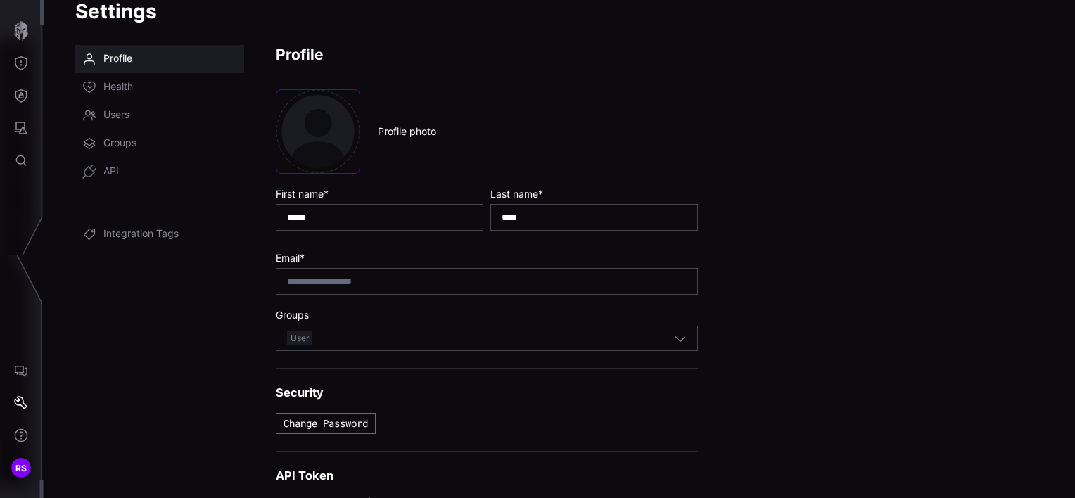
scroll to position [51, 0]
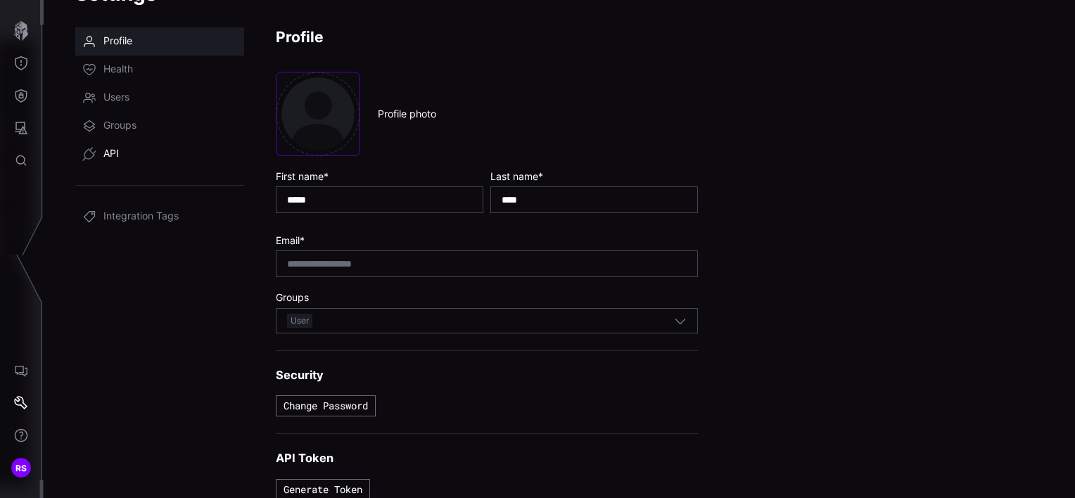
click at [113, 155] on span "API" at bounding box center [110, 154] width 15 height 14
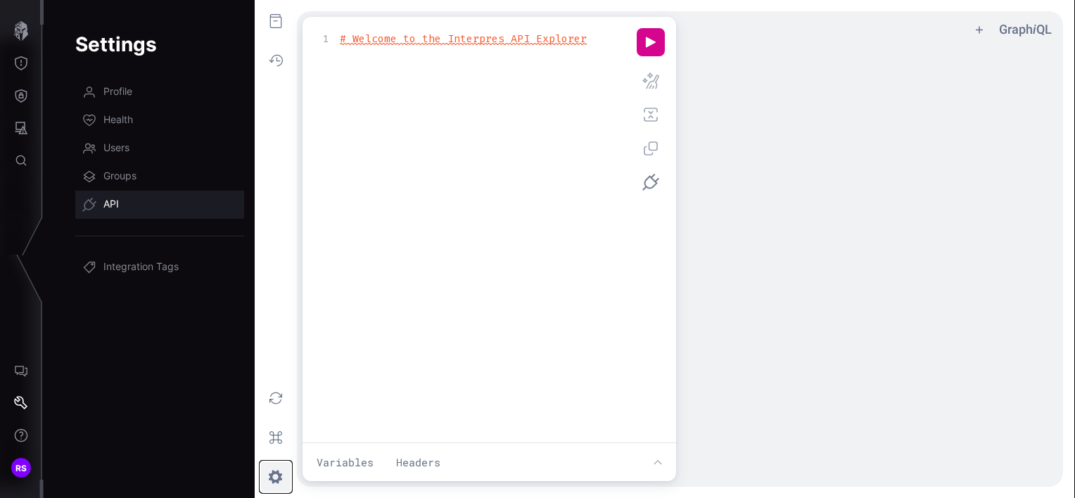
click at [270, 480] on button "z ee icon" at bounding box center [275, 476] width 31 height 31
click at [117, 174] on span "Groups" at bounding box center [119, 176] width 33 height 14
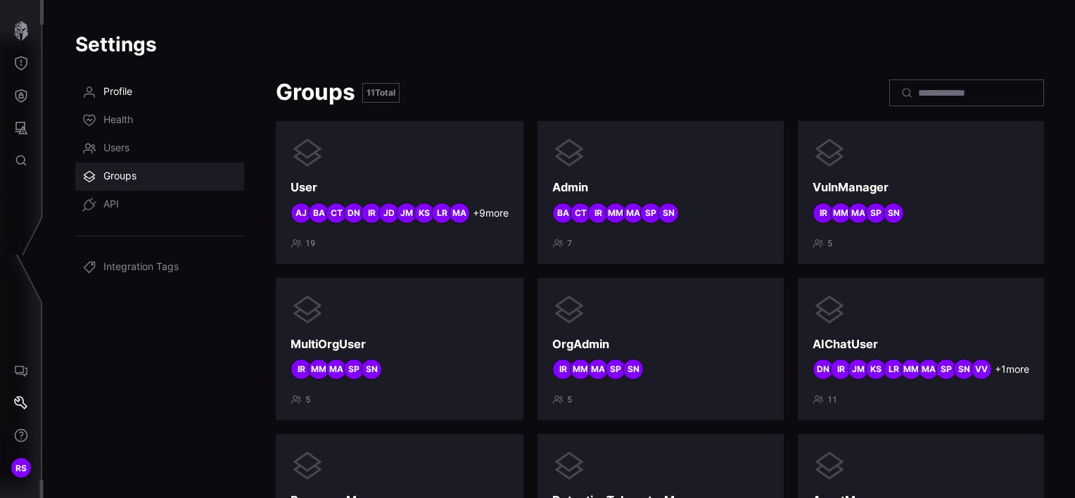
click at [115, 91] on span "Profile" at bounding box center [117, 92] width 29 height 14
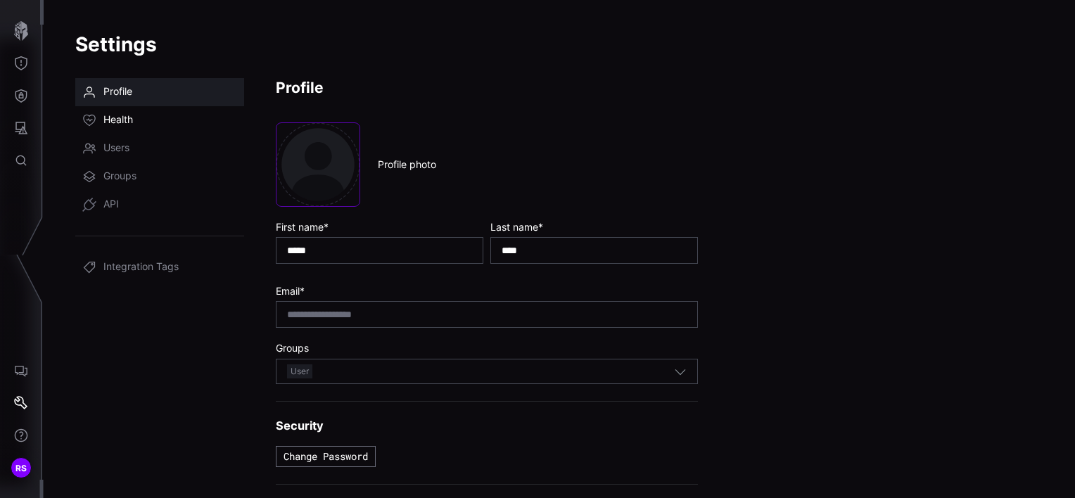
click at [115, 115] on span "Health" at bounding box center [118, 120] width 30 height 14
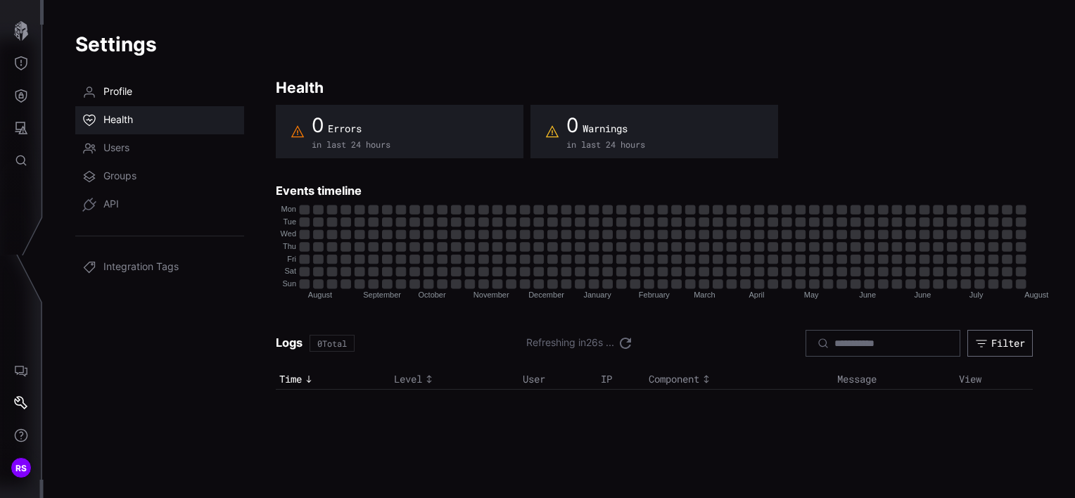
click at [98, 83] on link "Profile" at bounding box center [159, 92] width 169 height 28
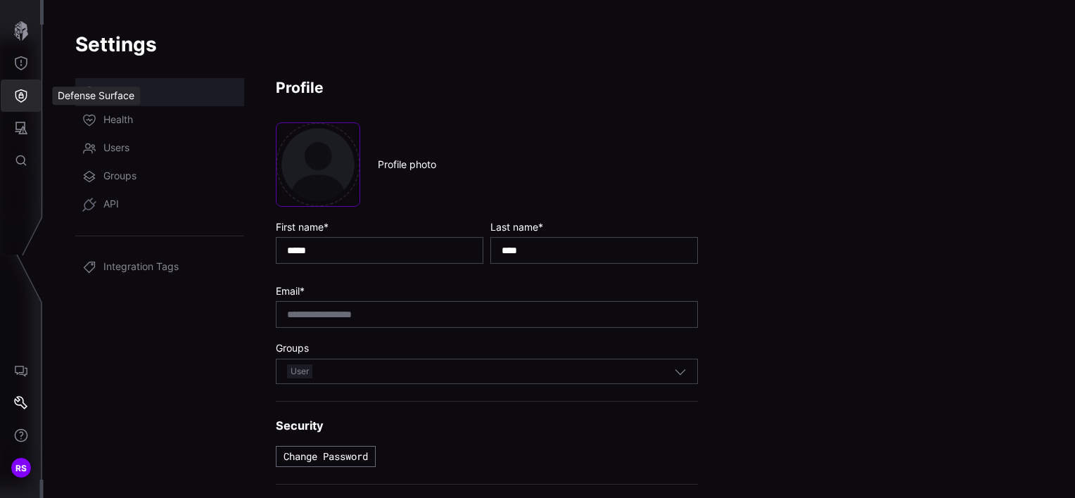
click at [25, 94] on icon "Defense Surface" at bounding box center [21, 96] width 14 height 14
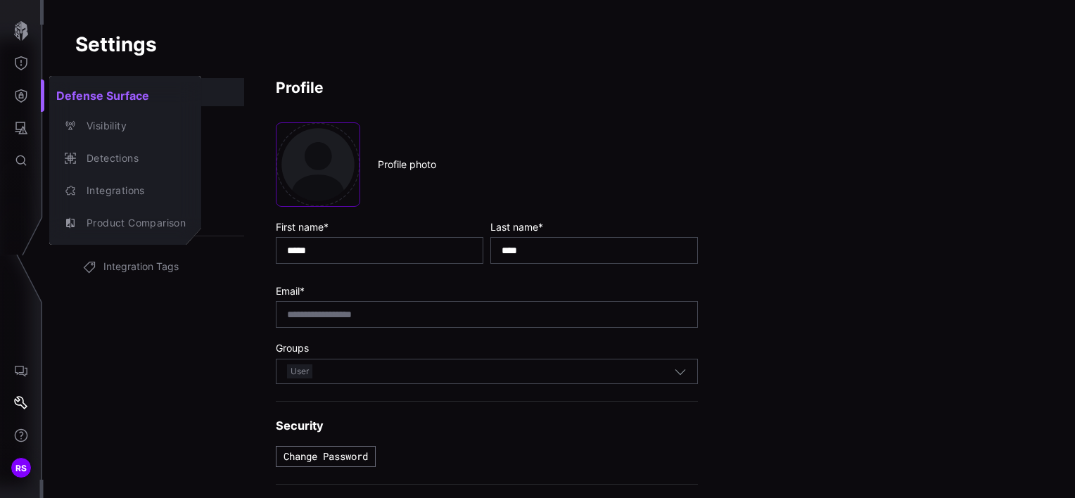
click at [18, 127] on div at bounding box center [537, 249] width 1075 height 498
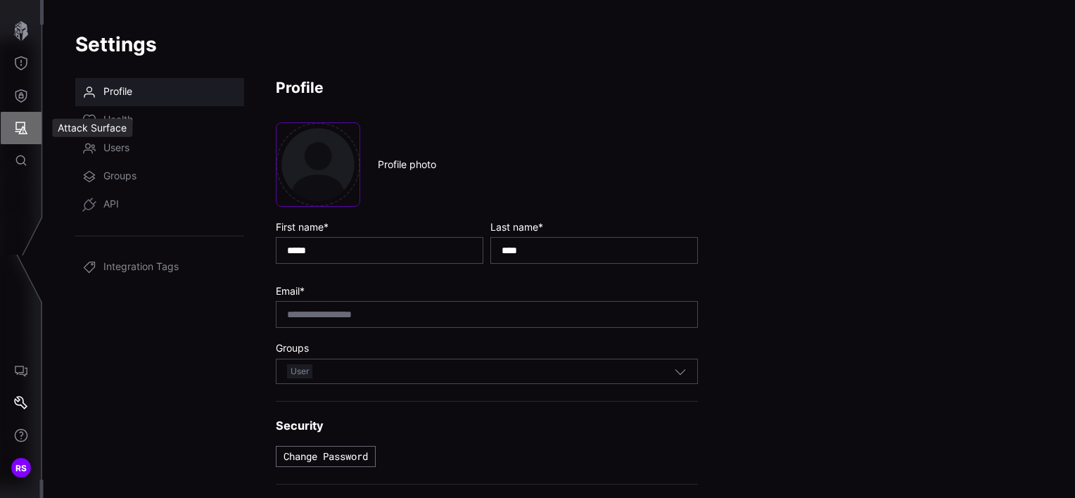
click at [21, 127] on icon "Attack Surface" at bounding box center [21, 128] width 14 height 14
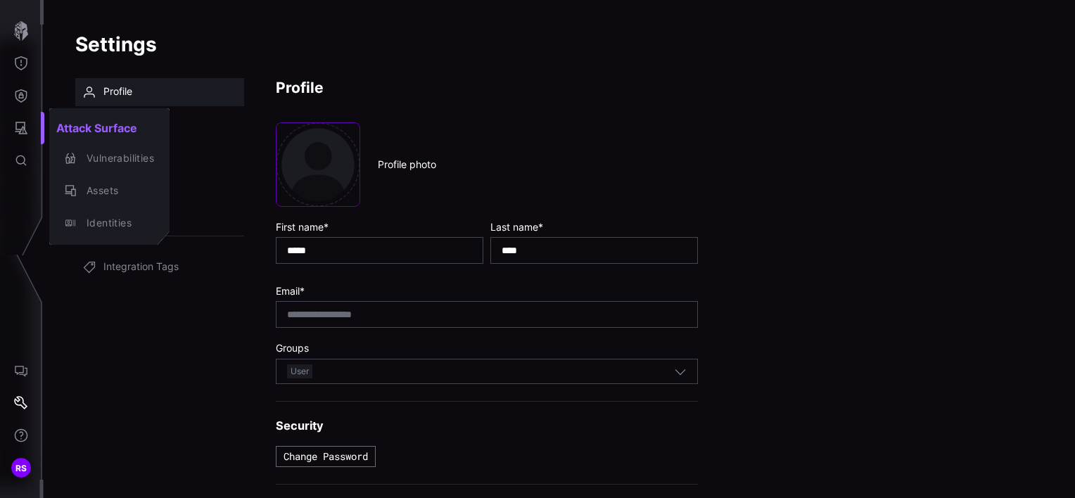
click at [18, 88] on div at bounding box center [537, 249] width 1075 height 498
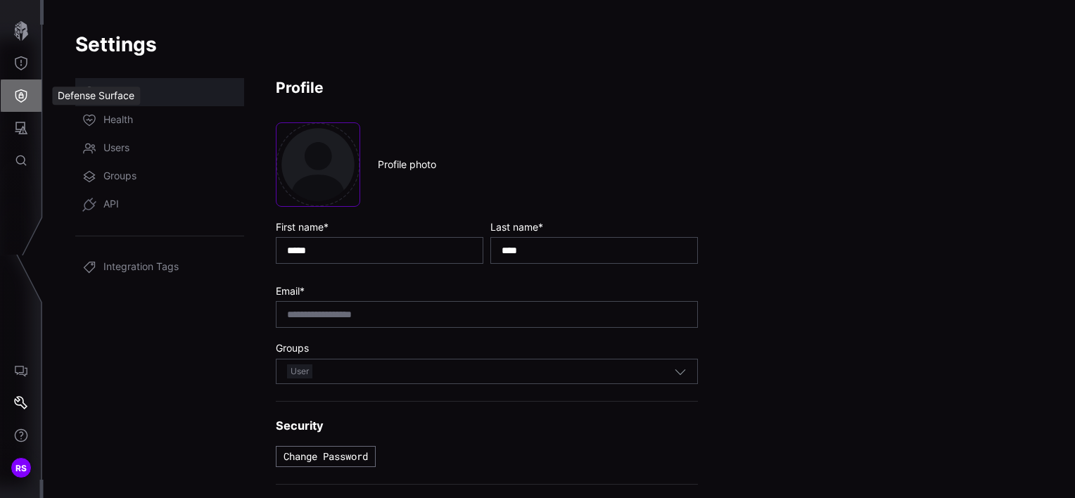
click at [20, 96] on icon "Defense Surface" at bounding box center [21, 96] width 14 height 14
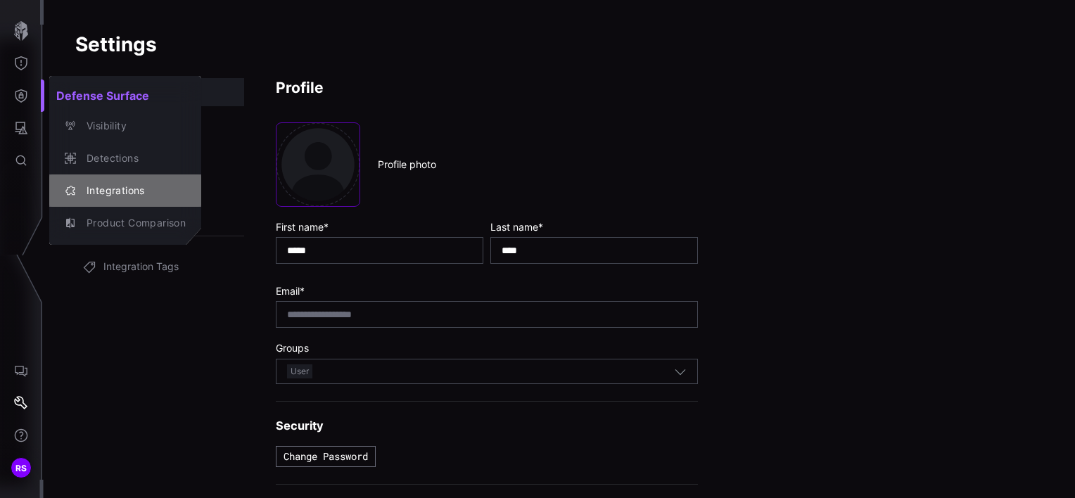
click at [102, 186] on div "Integrations" at bounding box center [132, 191] width 106 height 18
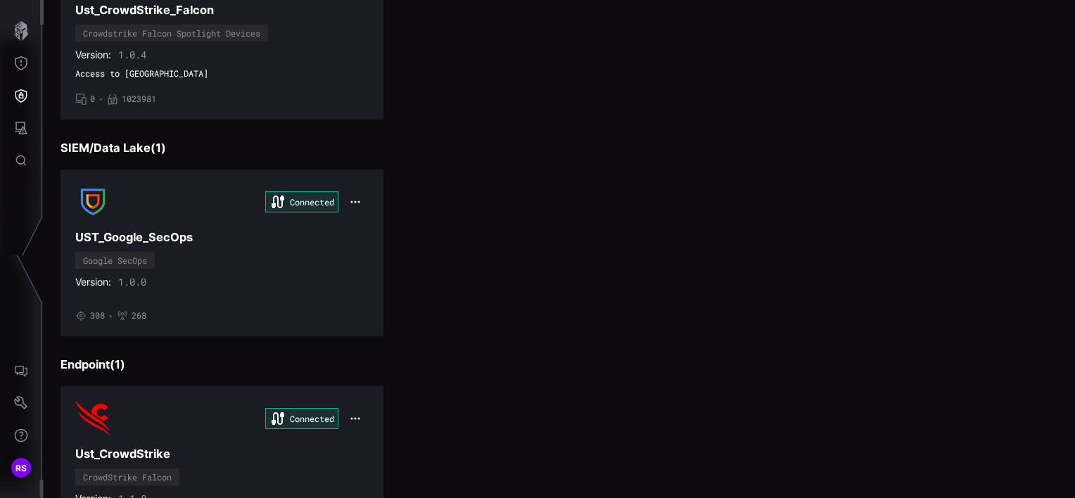
scroll to position [338, 0]
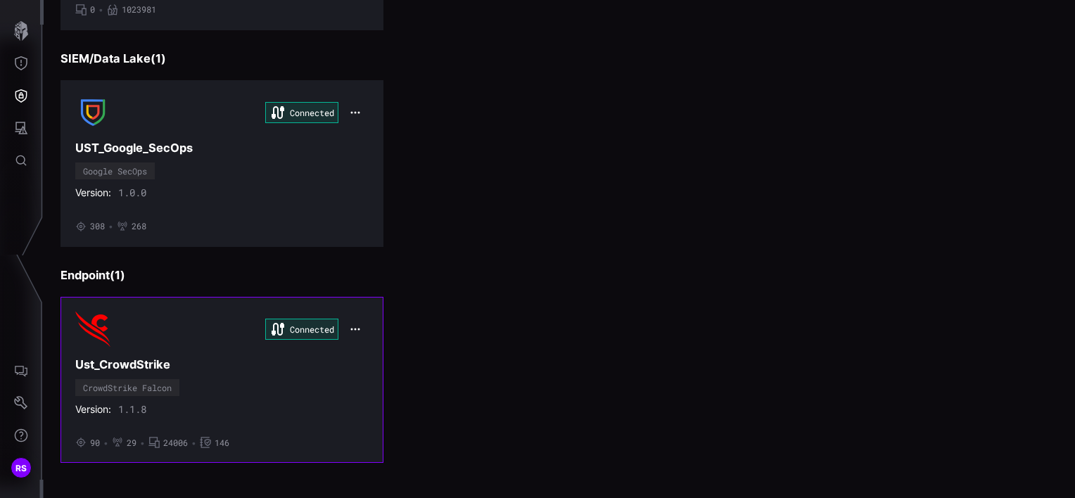
click at [127, 361] on h3 "Ust_CrowdStrike" at bounding box center [221, 364] width 293 height 15
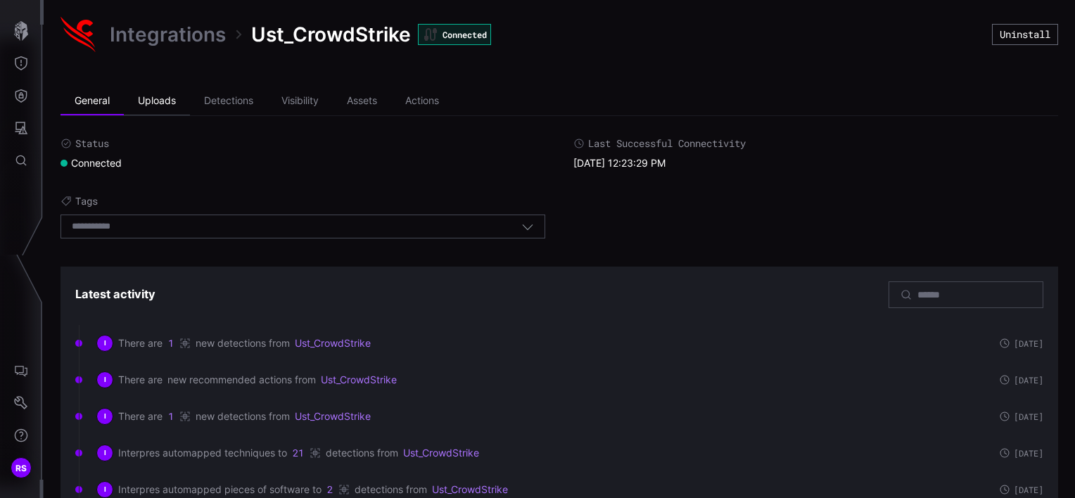
click at [160, 100] on li "Uploads" at bounding box center [157, 101] width 66 height 28
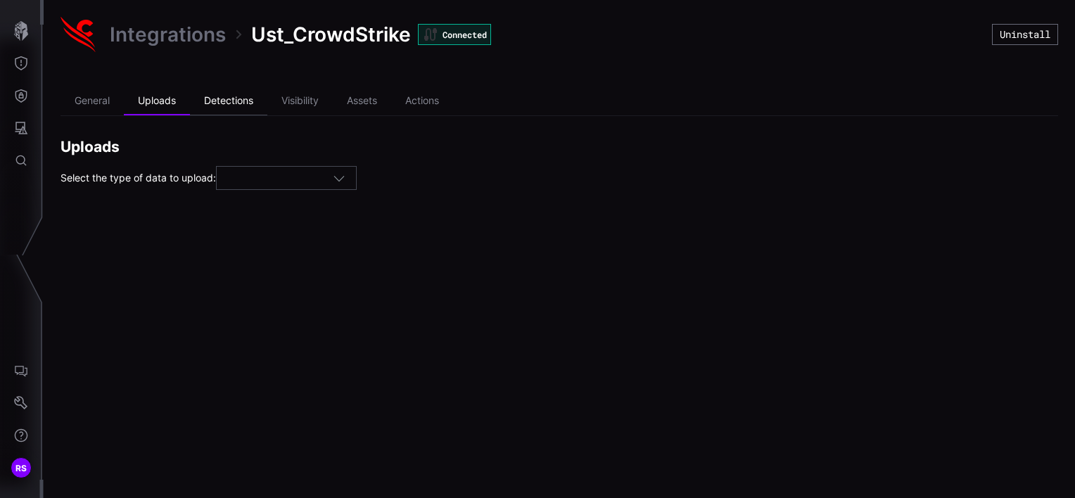
click at [226, 102] on li "Detections" at bounding box center [228, 101] width 77 height 28
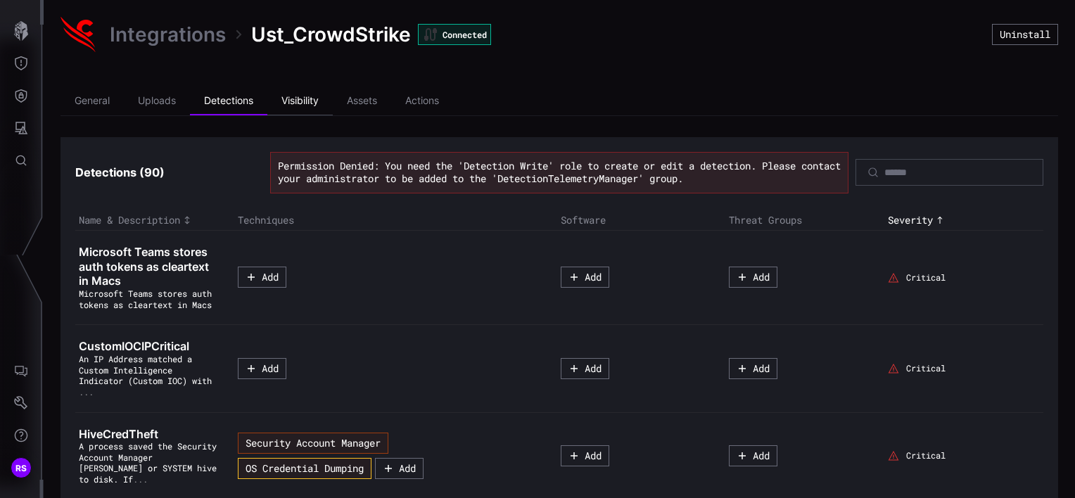
click at [321, 103] on li "Visibility" at bounding box center [299, 101] width 65 height 28
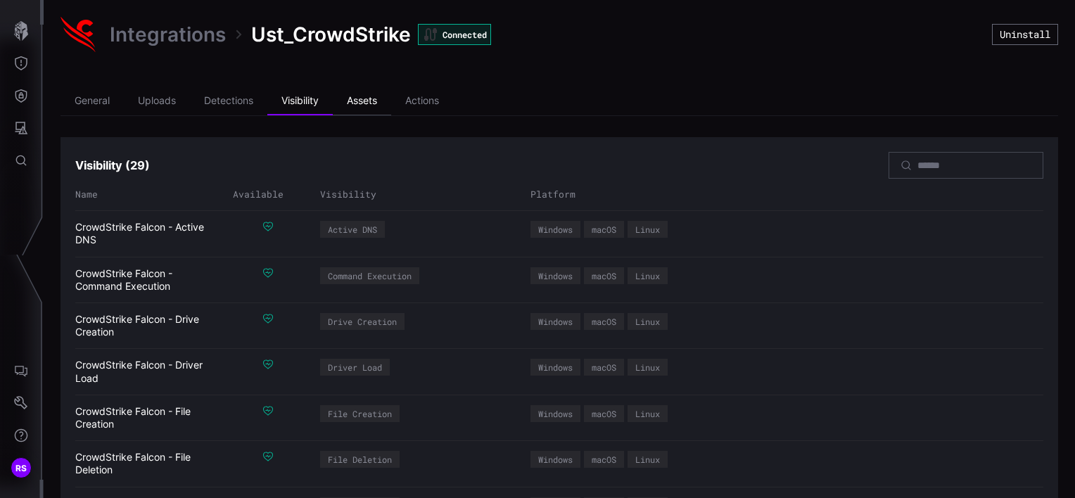
click at [369, 96] on li "Assets" at bounding box center [362, 101] width 58 height 28
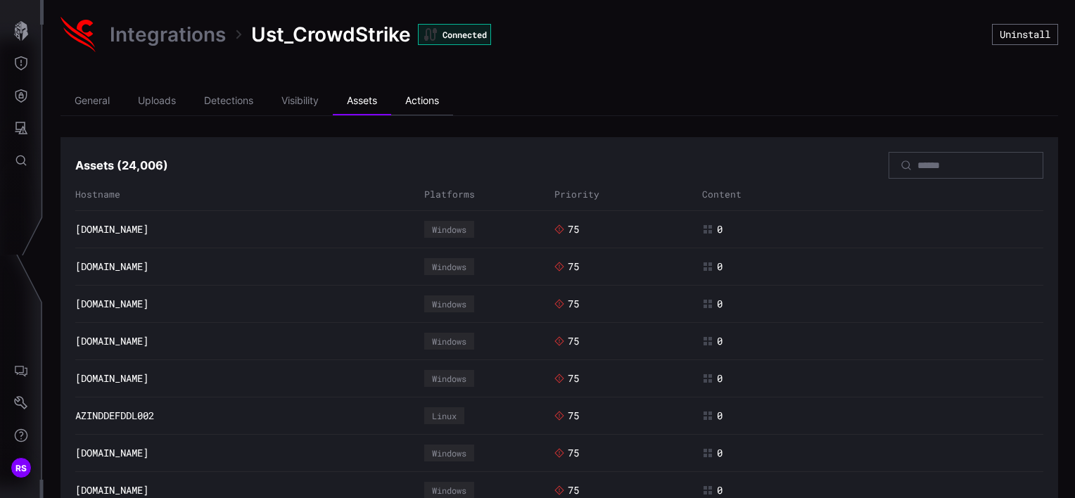
click at [423, 101] on li "Actions" at bounding box center [422, 101] width 62 height 28
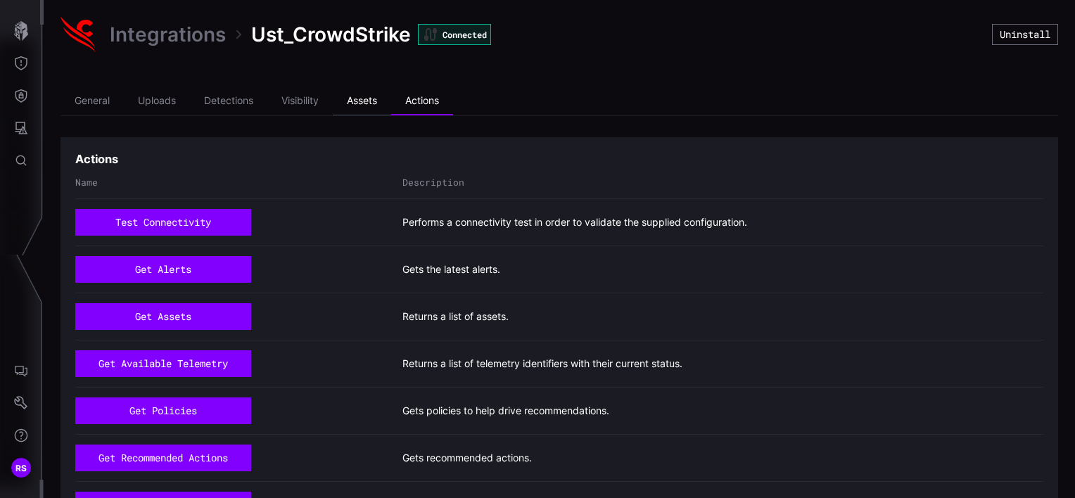
click at [357, 97] on li "Assets" at bounding box center [362, 101] width 58 height 28
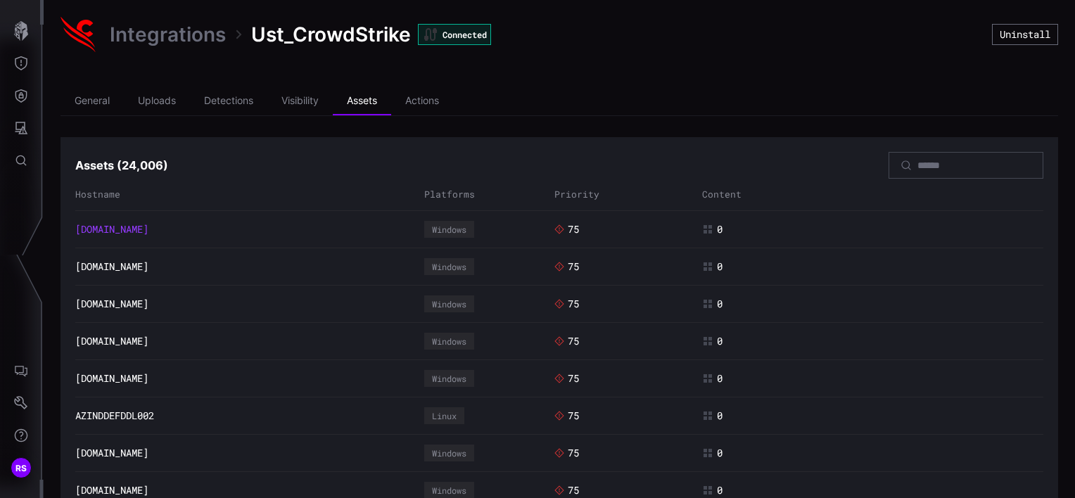
click at [148, 229] on link "[DOMAIN_NAME]" at bounding box center [111, 229] width 73 height 13
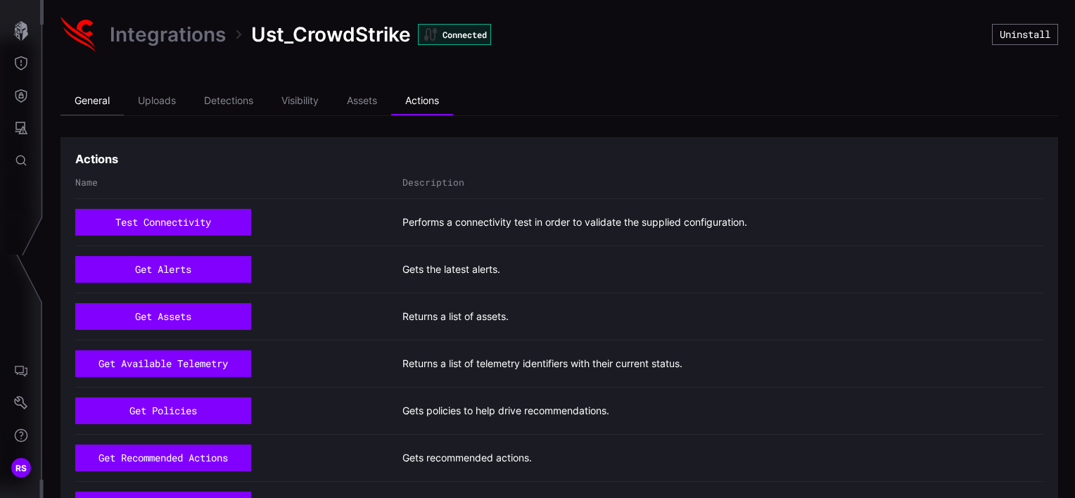
click at [101, 98] on li "General" at bounding box center [91, 101] width 63 height 28
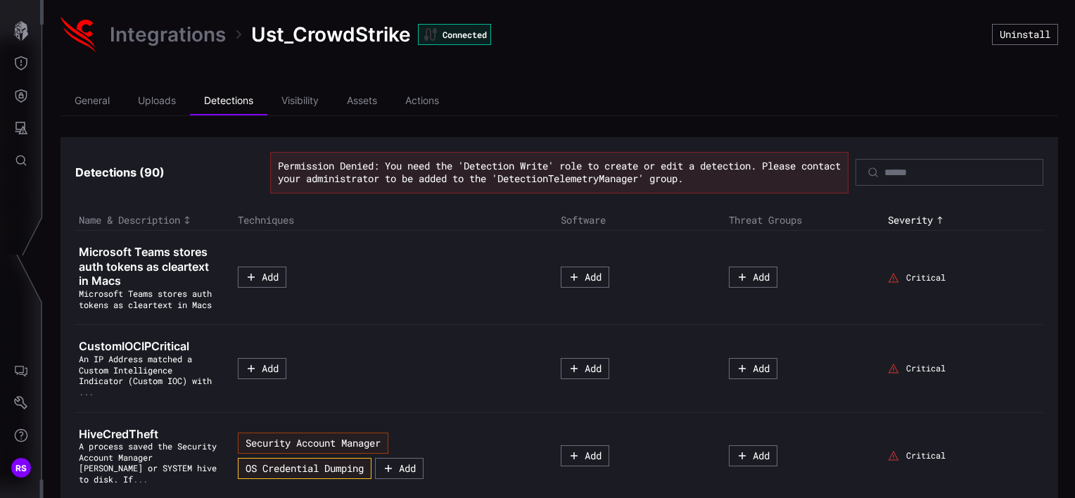
click at [194, 36] on link "Integrations" at bounding box center [168, 34] width 116 height 25
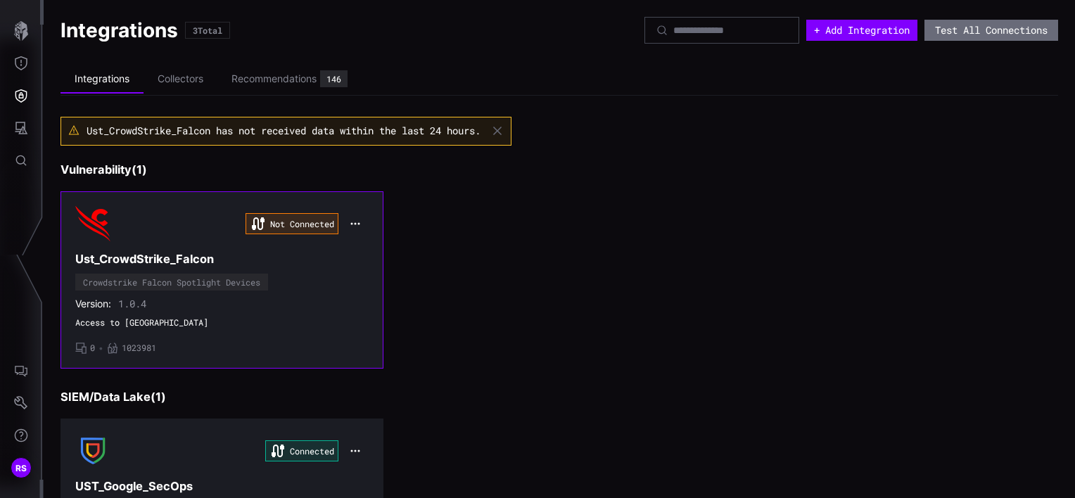
click at [158, 238] on div "Not Connected" at bounding box center [221, 223] width 293 height 35
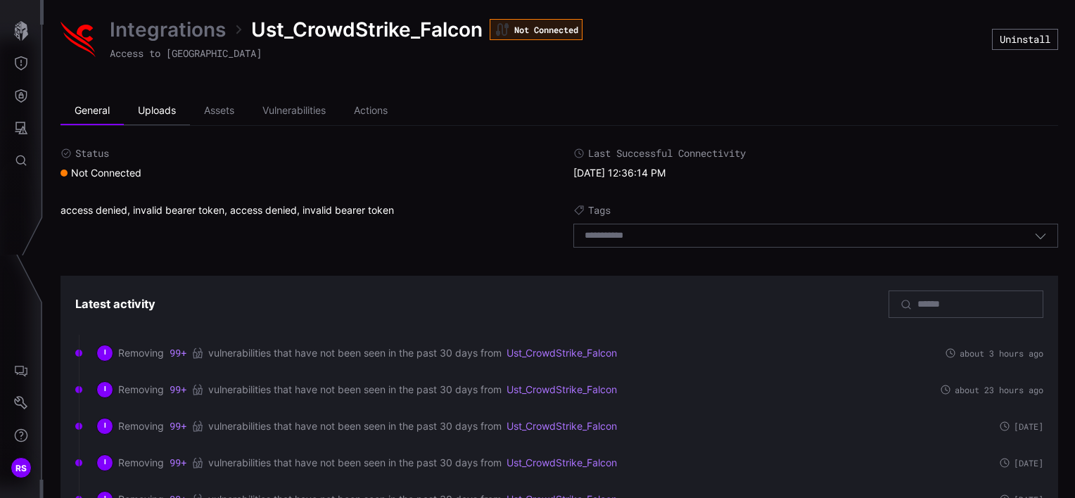
click at [161, 113] on li "Uploads" at bounding box center [157, 111] width 66 height 28
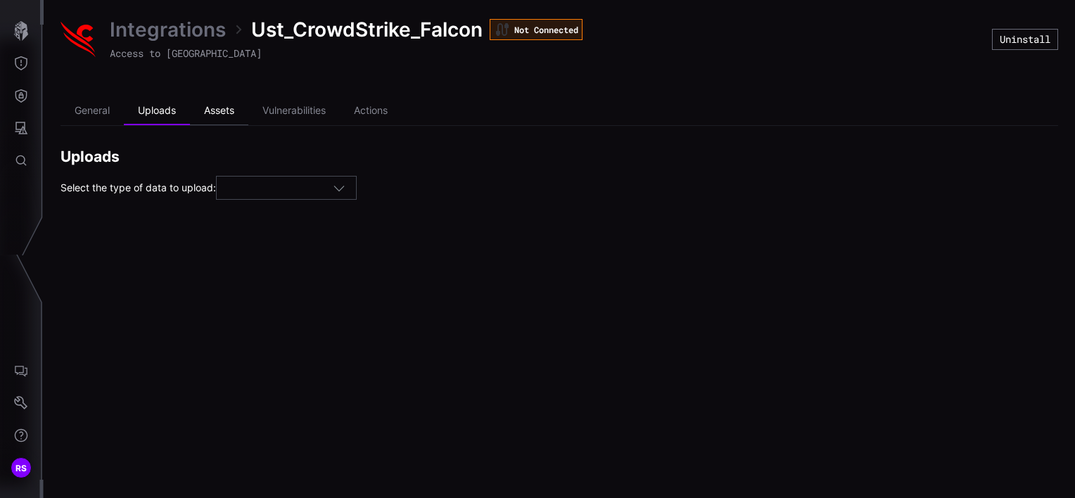
click at [207, 113] on li "Assets" at bounding box center [219, 111] width 58 height 28
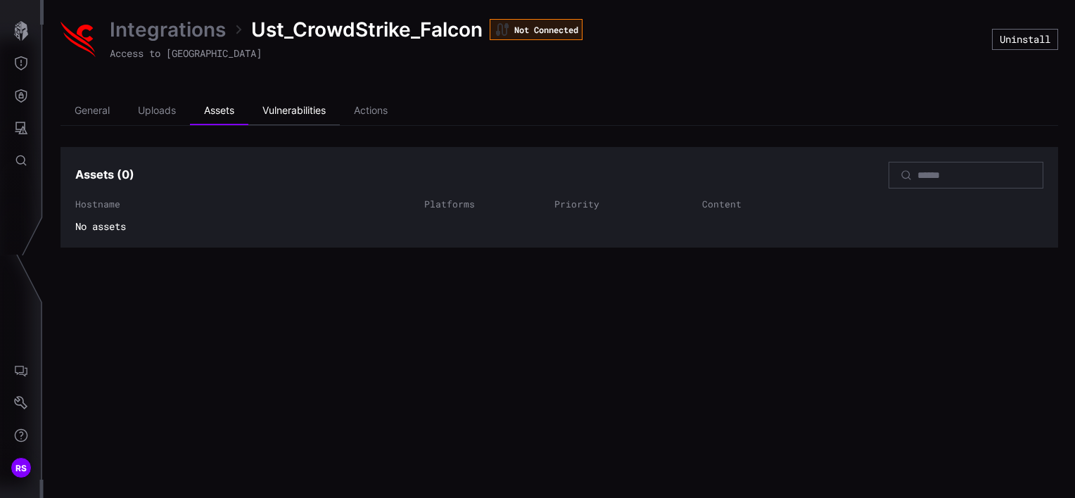
click at [287, 112] on li "Vulnerabilities" at bounding box center [293, 111] width 91 height 28
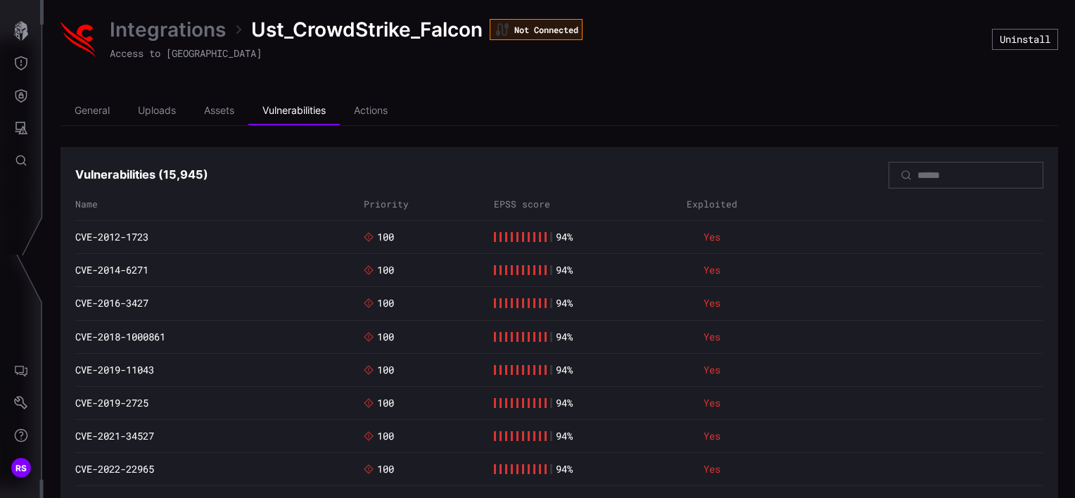
click at [188, 31] on link "Integrations" at bounding box center [168, 29] width 116 height 25
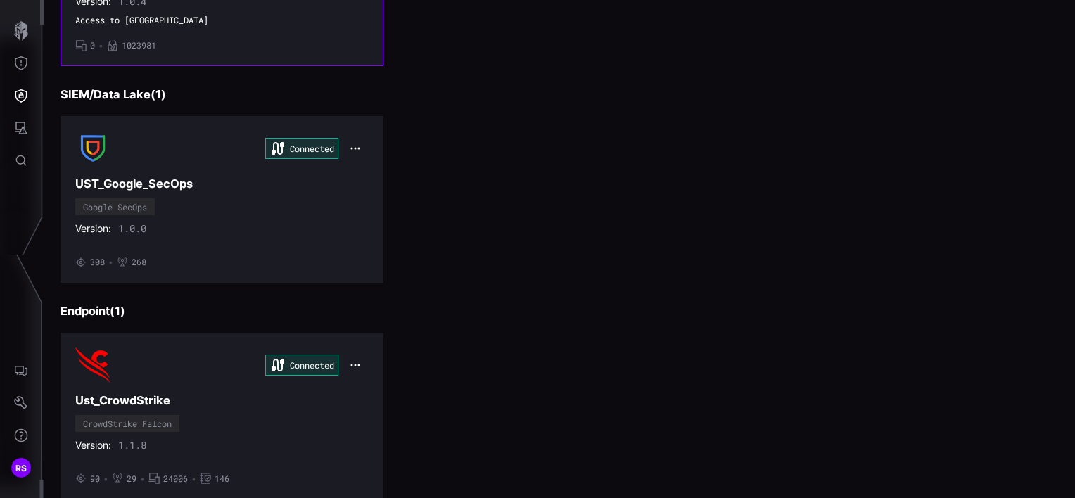
scroll to position [338, 0]
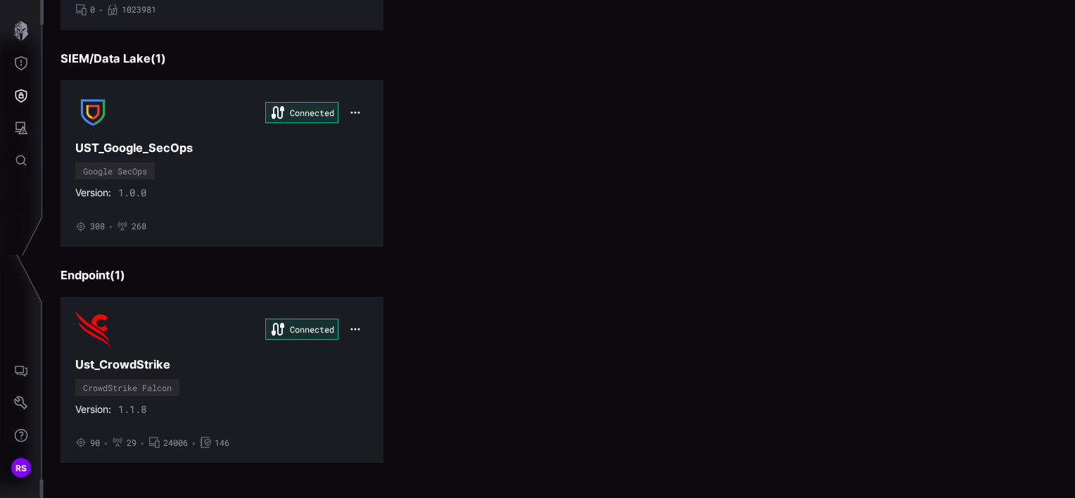
click at [129, 335] on div "Connected" at bounding box center [221, 329] width 293 height 35
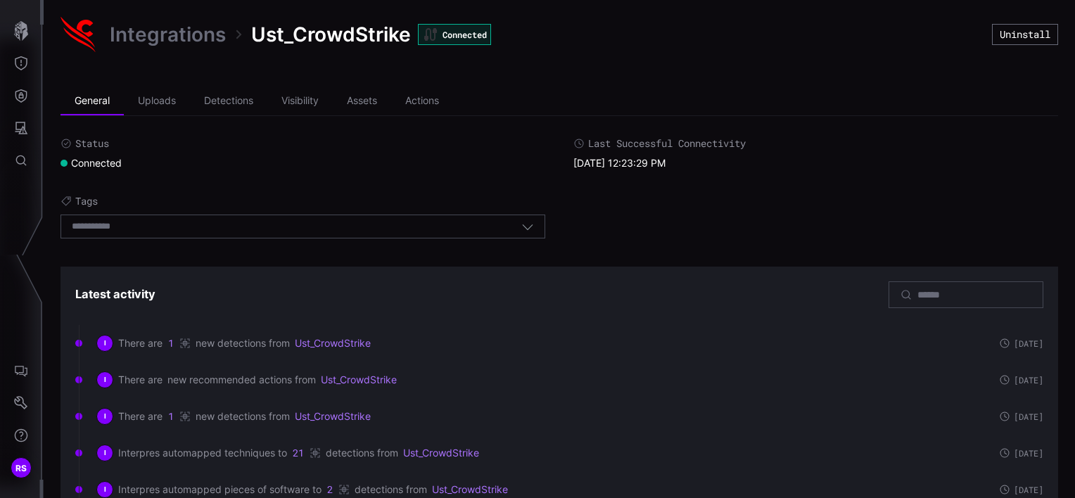
click at [134, 38] on link "Integrations" at bounding box center [168, 34] width 116 height 25
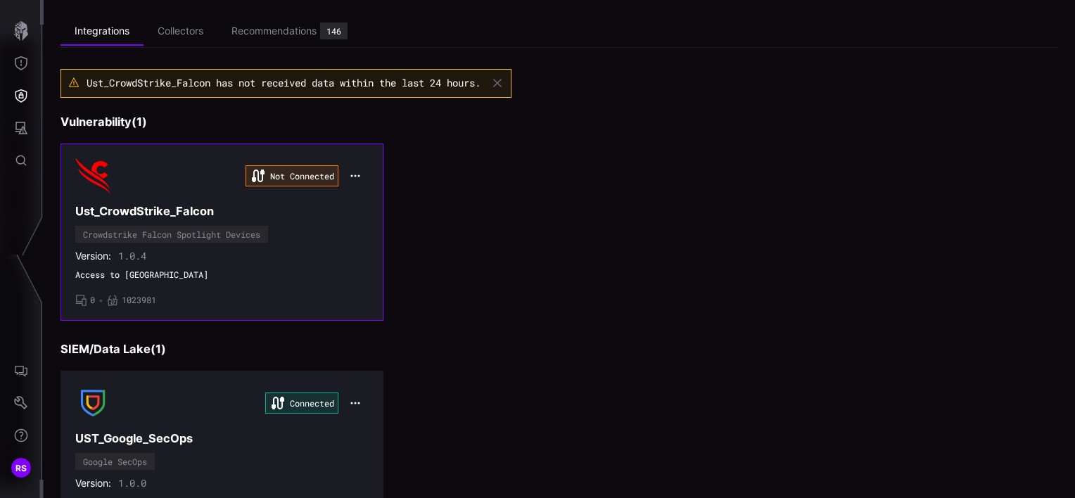
scroll to position [70, 0]
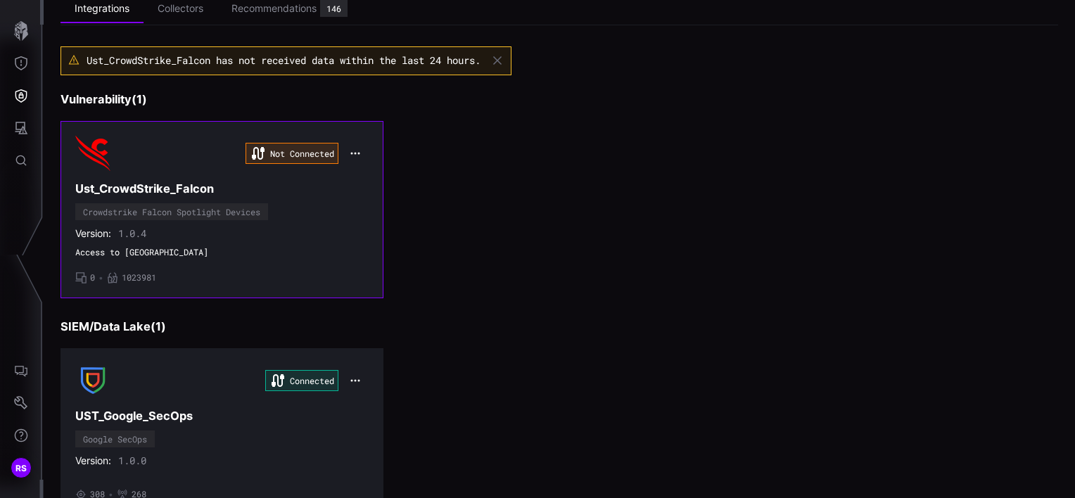
click at [169, 186] on h3 "Ust_CrowdStrike_Falcon" at bounding box center [221, 188] width 293 height 15
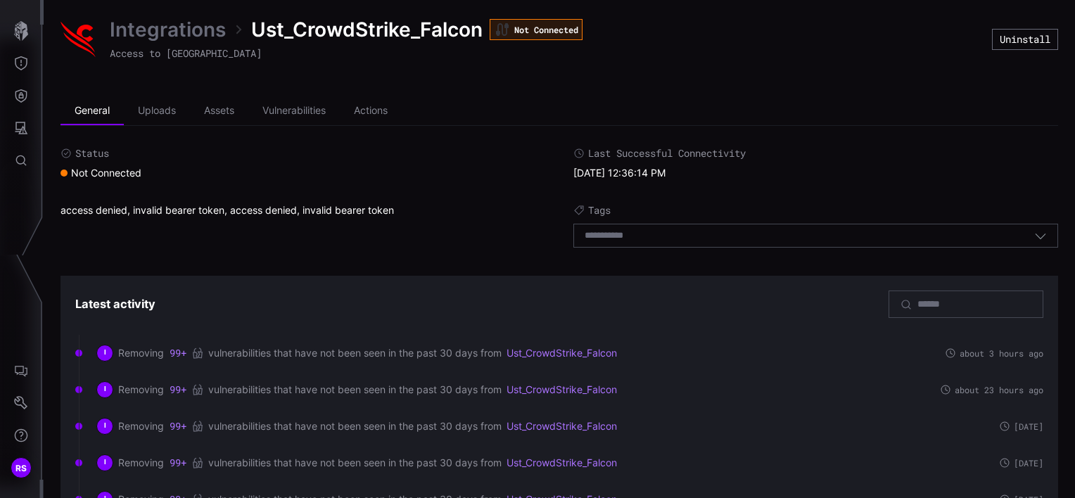
click at [155, 24] on link "Integrations" at bounding box center [168, 29] width 116 height 25
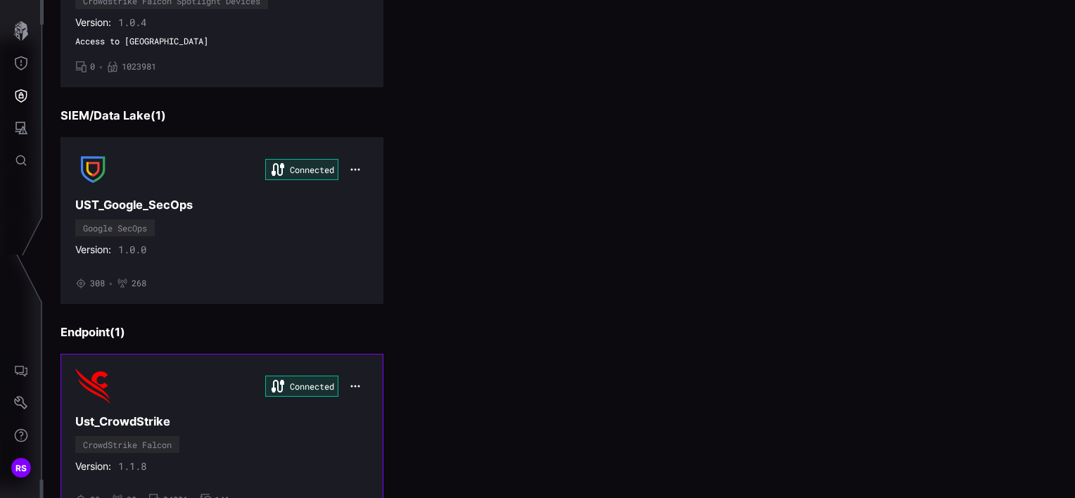
scroll to position [338, 0]
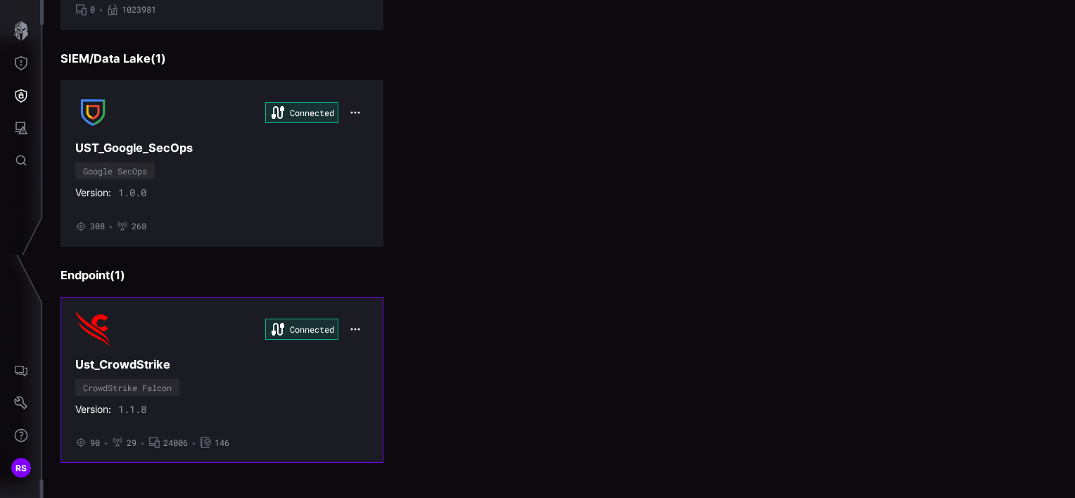
click at [101, 324] on img at bounding box center [92, 329] width 35 height 35
